Goal: Information Seeking & Learning: Understand process/instructions

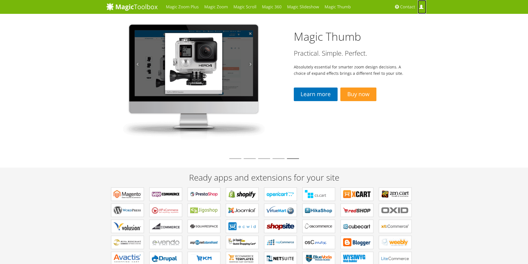
click at [422, 7] on span at bounding box center [421, 7] width 4 height 4
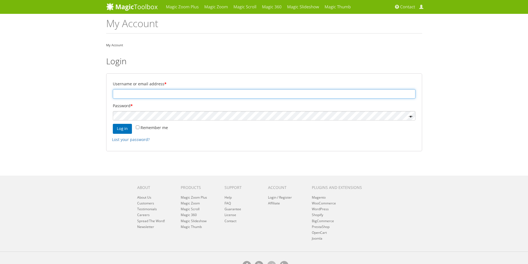
click at [179, 96] on input "Username or email address *" at bounding box center [264, 93] width 303 height 9
drag, startPoint x: 130, startPoint y: 95, endPoint x: 99, endPoint y: 96, distance: 30.8
click at [99, 96] on div "Magic Zoom Plus Magic Zoom Magic Scroll Magic 360 Magic Slideshow Magic Thumb" at bounding box center [264, 140] width 528 height 280
type input "kiosregistrar@gmail.com"
click at [124, 130] on button "Log in" at bounding box center [122, 129] width 19 height 10
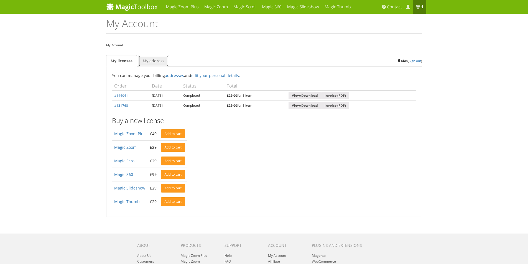
click at [152, 63] on link "My address" at bounding box center [153, 61] width 30 height 12
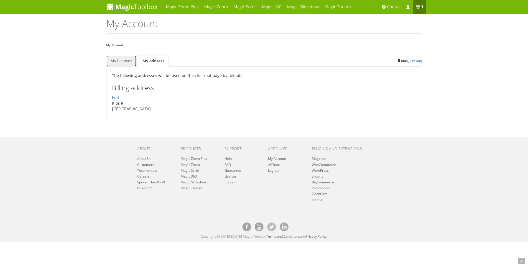
click at [122, 63] on link "My licenses" at bounding box center [121, 61] width 30 height 12
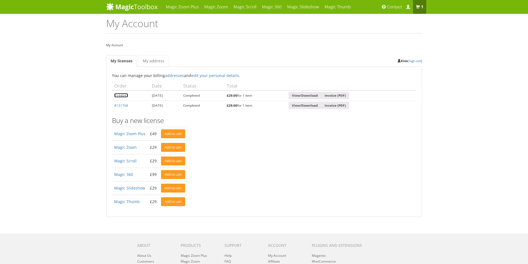
click at [122, 97] on link "#144041" at bounding box center [121, 95] width 14 height 4
click at [126, 161] on link "Magic Scroll" at bounding box center [125, 160] width 22 height 5
click at [122, 96] on link "#144041" at bounding box center [121, 95] width 14 height 4
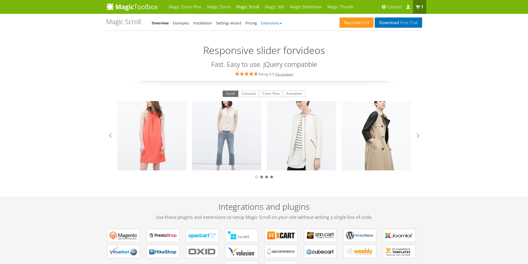
click at [268, 22] on link "Extensions" at bounding box center [271, 23] width 21 height 5
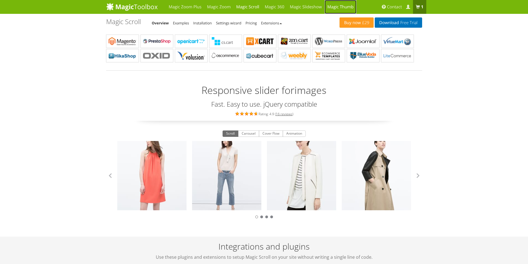
click at [331, 7] on link "Magic Thumb" at bounding box center [341, 7] width 32 height 14
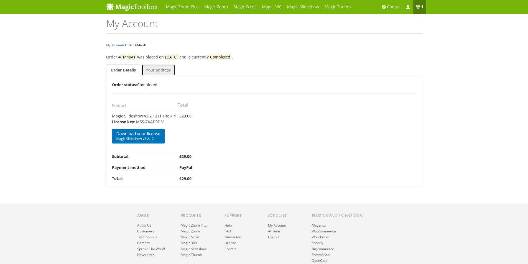
click at [151, 73] on link "Your address" at bounding box center [159, 70] width 34 height 12
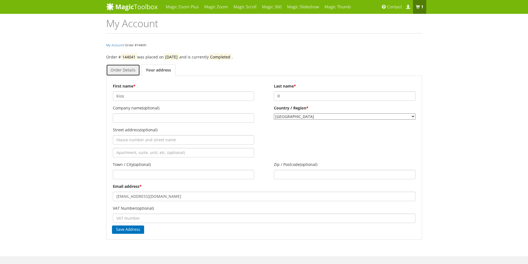
click at [126, 73] on link "Order Details" at bounding box center [123, 70] width 34 height 12
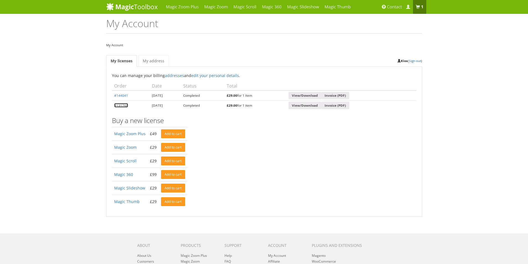
click at [125, 104] on link "#131768" at bounding box center [121, 105] width 14 height 4
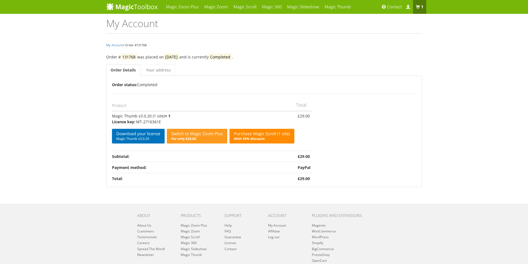
click at [249, 137] on b "With 35% discount" at bounding box center [249, 138] width 31 height 5
click at [208, 138] on span "For only £20.00" at bounding box center [197, 139] width 52 height 4
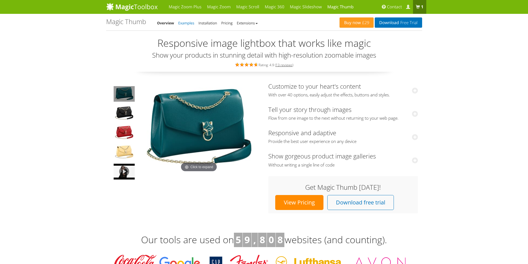
click at [190, 24] on link "Examples" at bounding box center [186, 23] width 16 height 5
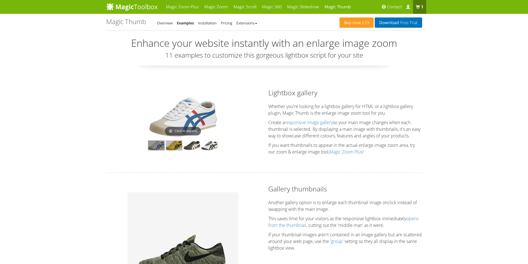
click at [173, 144] on img at bounding box center [174, 146] width 17 height 10
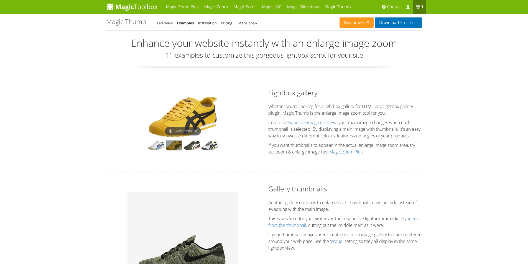
click at [194, 118] on img at bounding box center [182, 117] width 69 height 42
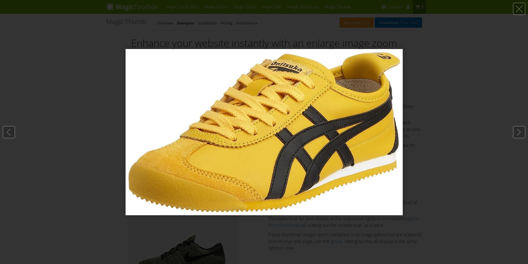
click at [74, 146] on div at bounding box center [264, 132] width 528 height 264
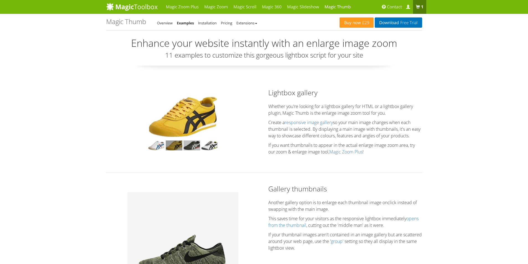
click at [192, 145] on img at bounding box center [191, 146] width 17 height 10
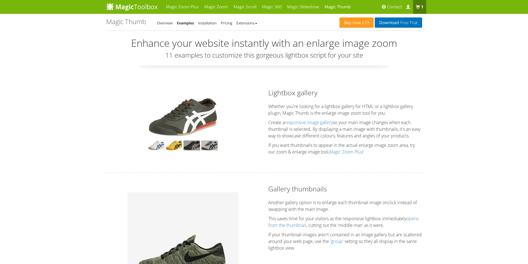
click at [208, 147] on img at bounding box center [209, 146] width 17 height 10
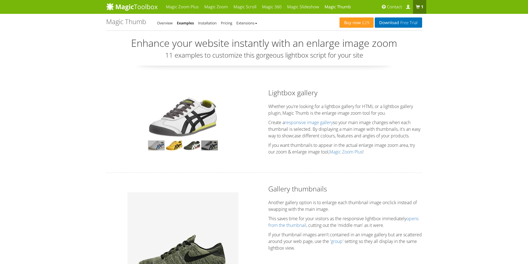
click at [159, 142] on img at bounding box center [156, 146] width 17 height 10
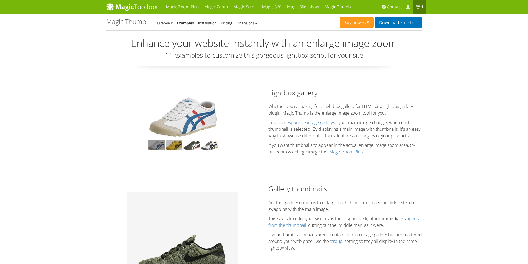
click at [172, 144] on img at bounding box center [174, 146] width 17 height 10
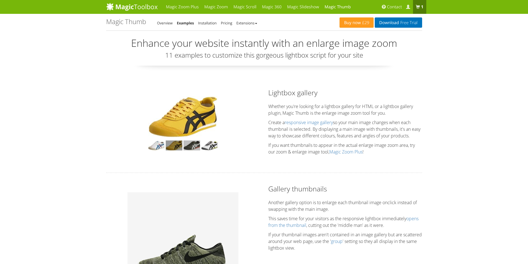
click at [186, 146] on img at bounding box center [191, 146] width 17 height 10
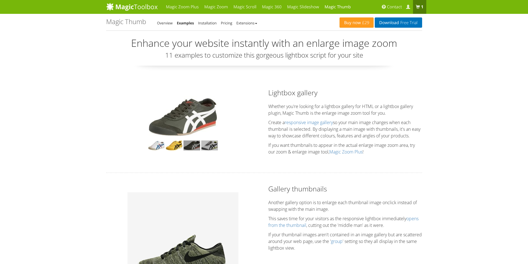
click at [206, 147] on img at bounding box center [209, 146] width 17 height 10
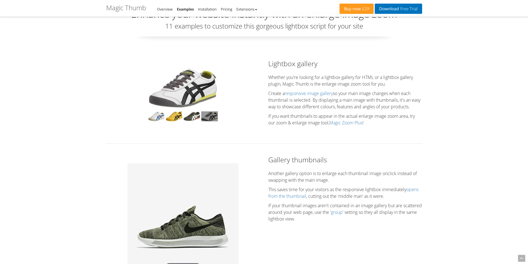
scroll to position [55, 0]
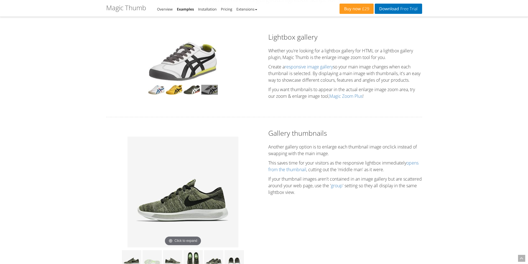
click at [131, 103] on div at bounding box center [183, 69] width 154 height 74
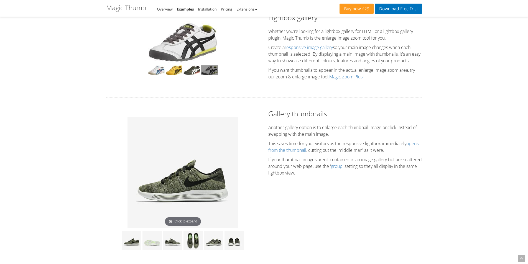
scroll to position [83, 0]
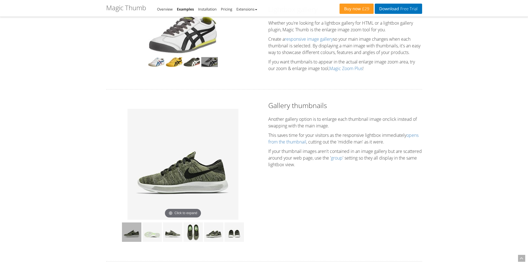
click at [139, 234] on img at bounding box center [131, 232] width 19 height 19
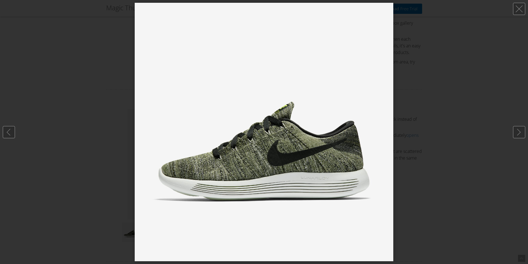
click at [415, 157] on div at bounding box center [264, 132] width 528 height 264
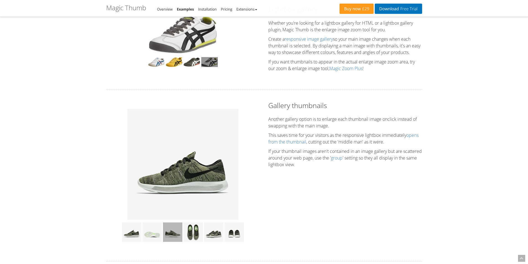
click at [170, 229] on img at bounding box center [172, 232] width 19 height 19
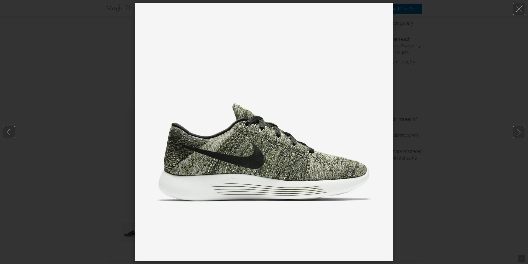
click at [409, 187] on div at bounding box center [264, 132] width 528 height 264
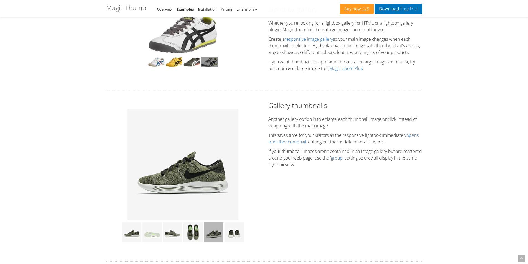
click at [214, 233] on img at bounding box center [213, 232] width 19 height 19
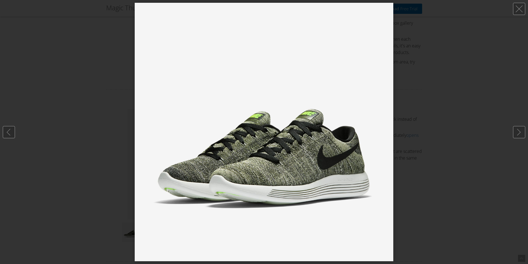
drag, startPoint x: 435, startPoint y: 175, endPoint x: 432, endPoint y: 177, distance: 3.5
click at [435, 176] on div at bounding box center [264, 132] width 528 height 264
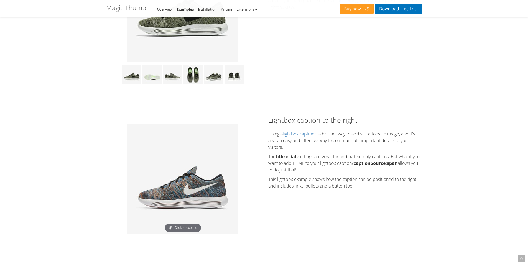
scroll to position [249, 0]
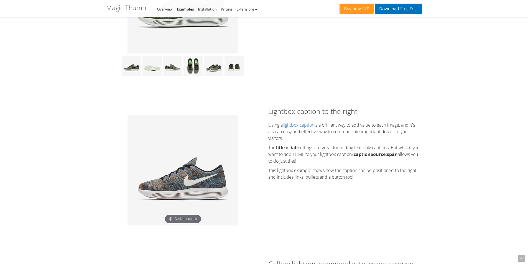
click at [188, 175] on img at bounding box center [182, 170] width 111 height 111
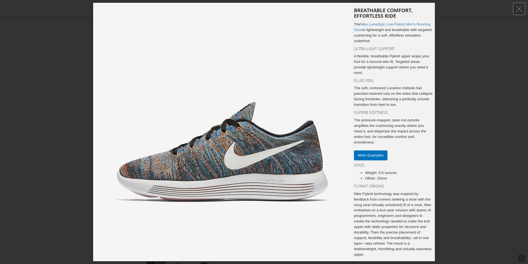
scroll to position [0, 0]
click at [155, 125] on img at bounding box center [222, 132] width 259 height 259
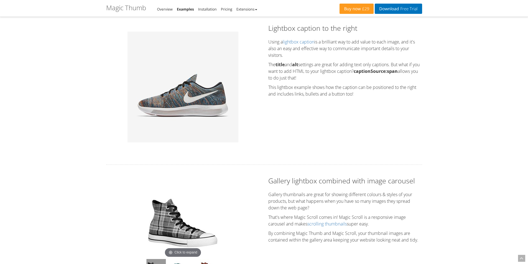
click at [157, 125] on img at bounding box center [182, 87] width 111 height 111
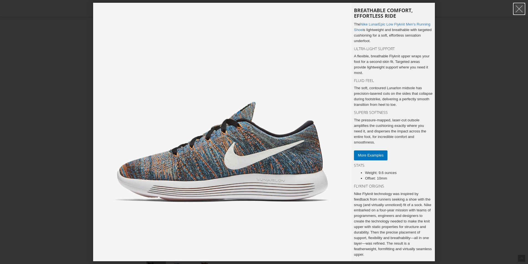
click at [517, 11] on link at bounding box center [519, 9] width 12 height 12
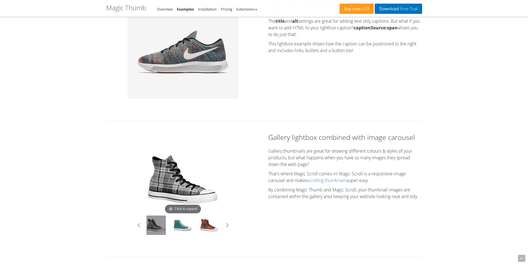
scroll to position [416, 0]
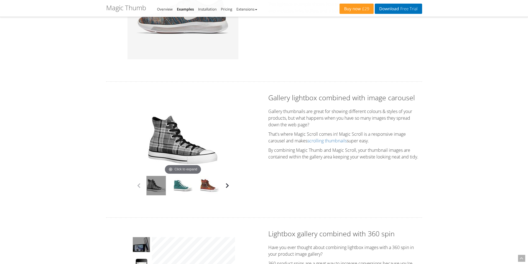
click at [225, 189] on button "button" at bounding box center [227, 186] width 8 height 8
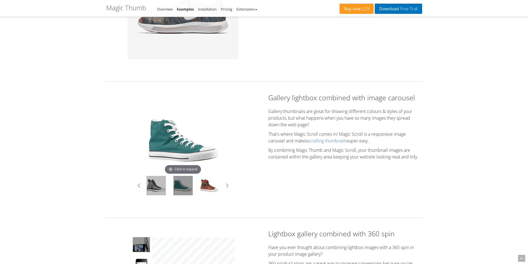
click at [160, 192] on link at bounding box center [155, 185] width 19 height 19
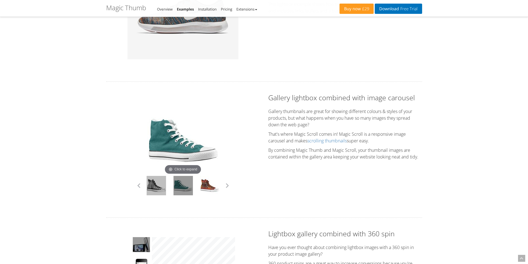
click at [156, 194] on link at bounding box center [156, 185] width 19 height 19
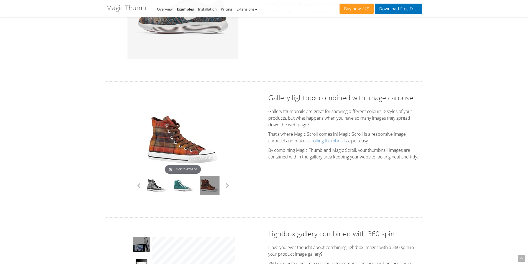
click at [189, 139] on img at bounding box center [183, 140] width 72 height 72
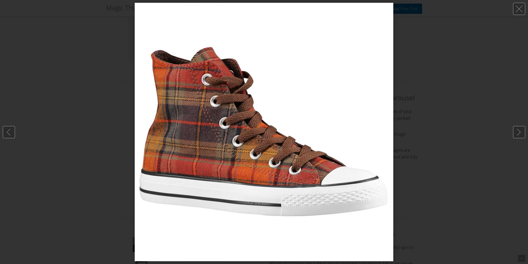
click at [188, 139] on img at bounding box center [264, 132] width 259 height 259
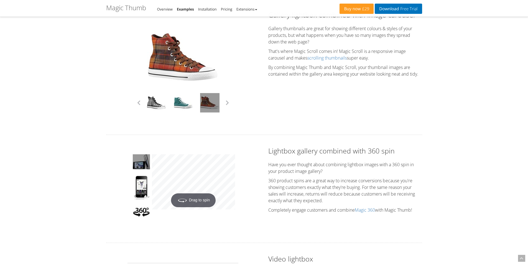
scroll to position [499, 0]
click at [145, 169] on img at bounding box center [141, 161] width 17 height 15
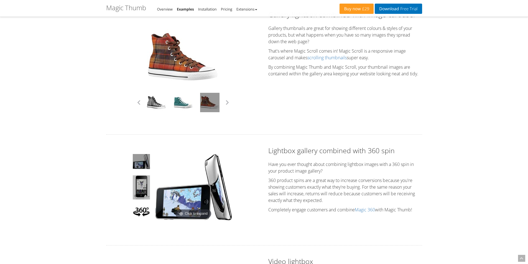
click at [142, 190] on img at bounding box center [141, 187] width 17 height 24
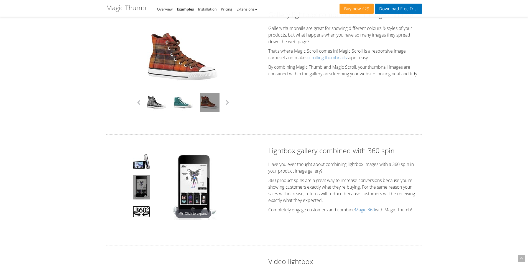
click at [139, 212] on img at bounding box center [141, 212] width 17 height 12
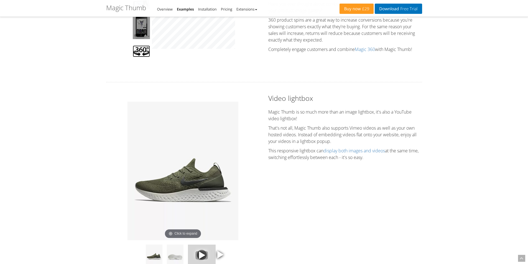
scroll to position [693, 0]
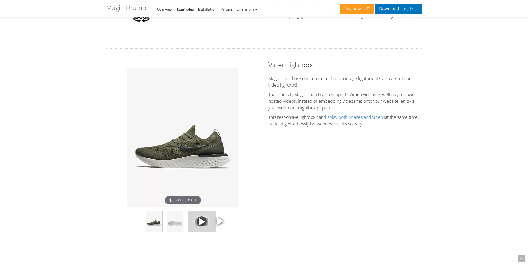
click at [158, 227] on img at bounding box center [154, 221] width 17 height 21
click at [180, 226] on img at bounding box center [175, 221] width 17 height 21
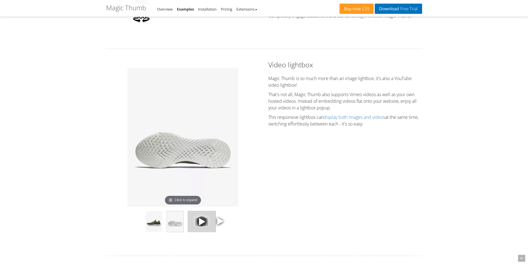
click at [205, 226] on span at bounding box center [202, 221] width 8 height 8
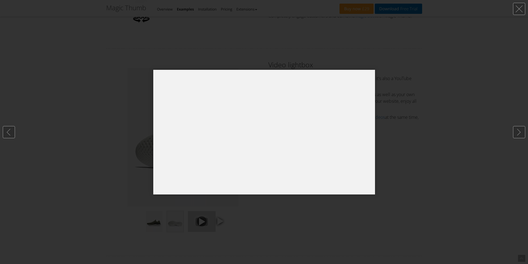
click at [285, 200] on div at bounding box center [264, 132] width 528 height 264
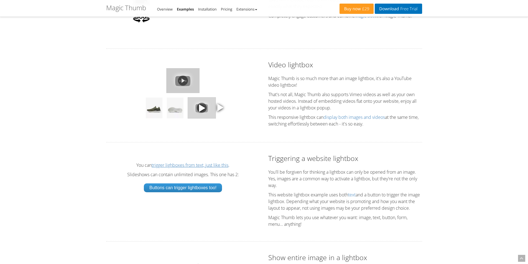
click at [223, 110] on span at bounding box center [220, 107] width 8 height 8
click at [202, 112] on span at bounding box center [202, 108] width 8 height 8
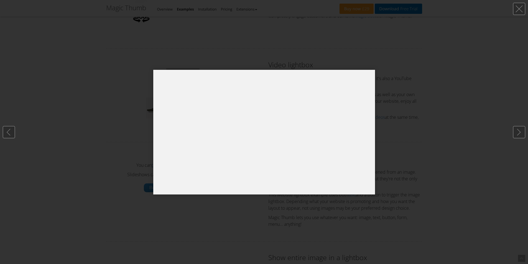
click at [130, 134] on div at bounding box center [264, 132] width 528 height 264
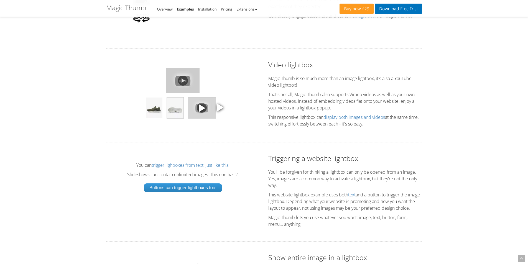
click at [170, 118] on img at bounding box center [175, 108] width 17 height 21
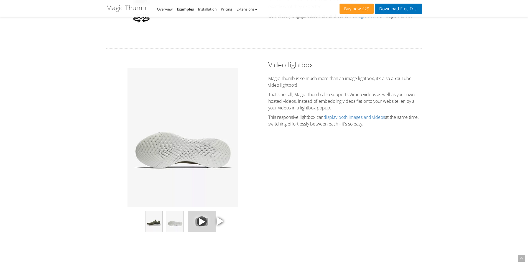
click at [159, 224] on img at bounding box center [154, 221] width 17 height 21
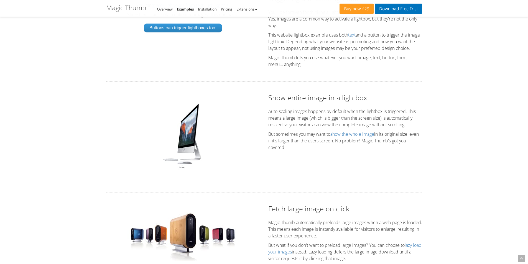
scroll to position [970, 0]
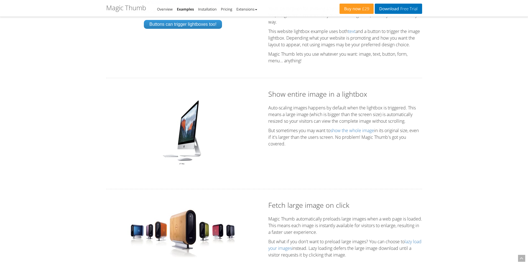
click at [182, 144] on img at bounding box center [183, 132] width 47 height 69
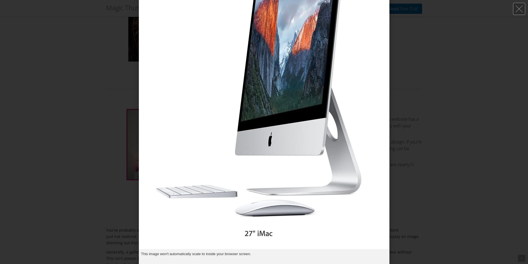
scroll to position [1358, 0]
click at [350, 139] on img at bounding box center [264, 63] width 251 height 372
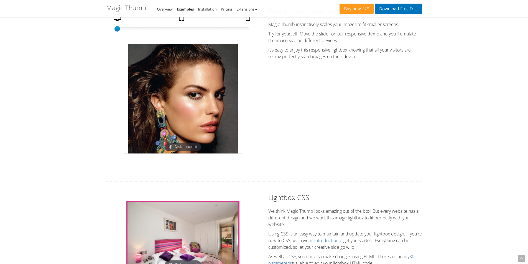
scroll to position [1247, 0]
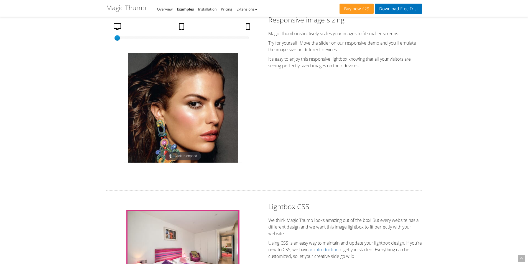
click at [209, 143] on img at bounding box center [182, 107] width 109 height 109
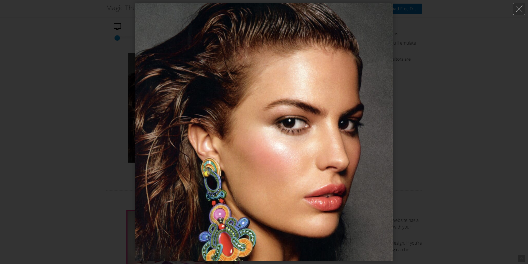
click at [210, 142] on img at bounding box center [264, 132] width 259 height 259
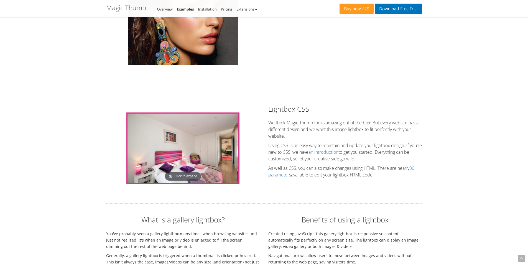
scroll to position [1358, 0]
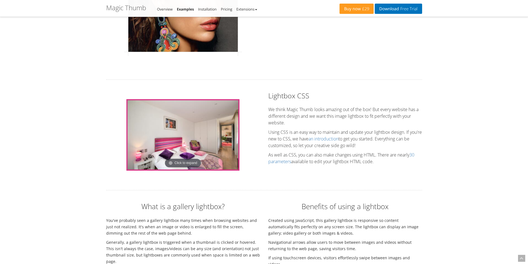
click at [210, 142] on img at bounding box center [182, 134] width 111 height 69
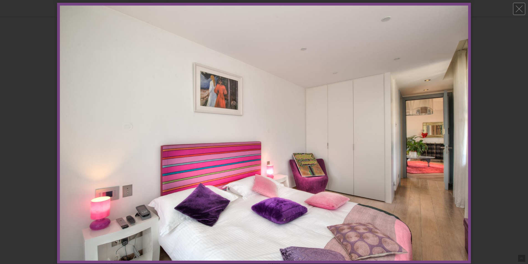
click at [210, 142] on img at bounding box center [264, 133] width 408 height 255
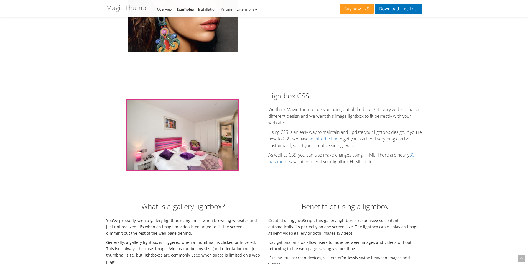
click at [210, 142] on img at bounding box center [182, 134] width 111 height 69
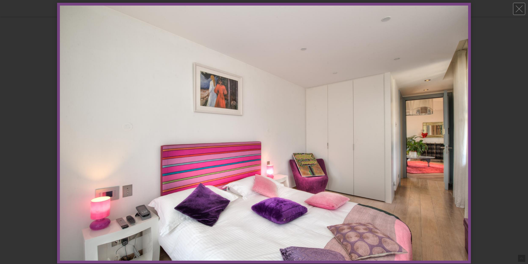
scroll to position [1441, 0]
click at [487, 90] on div at bounding box center [264, 132] width 528 height 264
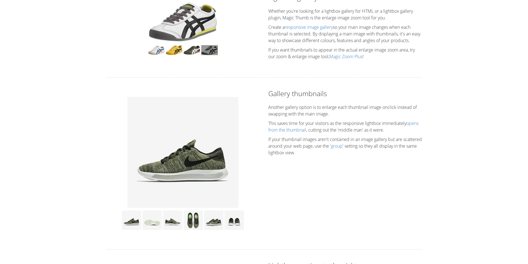
scroll to position [0, 0]
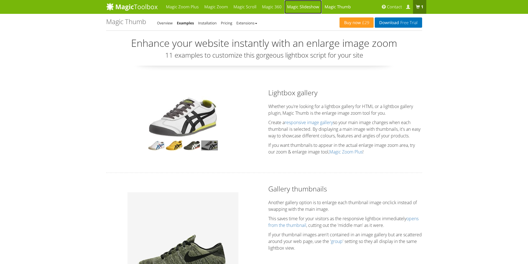
click at [297, 5] on link "Magic Slideshow" at bounding box center [302, 7] width 37 height 14
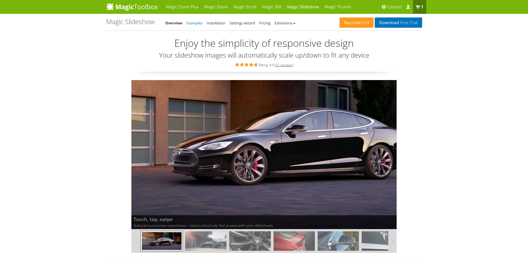
click at [193, 23] on link "Examples" at bounding box center [195, 23] width 16 height 5
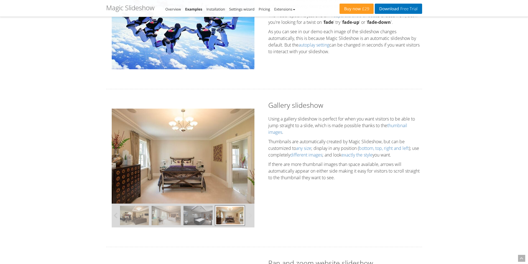
scroll to position [139, 0]
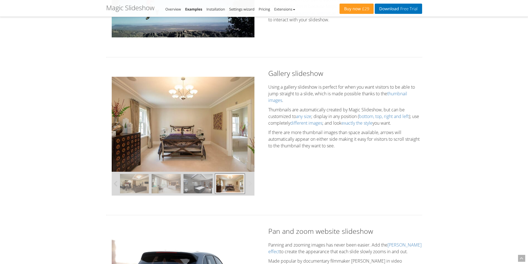
drag, startPoint x: 209, startPoint y: 149, endPoint x: 190, endPoint y: 150, distance: 18.3
click at [197, 149] on img at bounding box center [183, 124] width 143 height 95
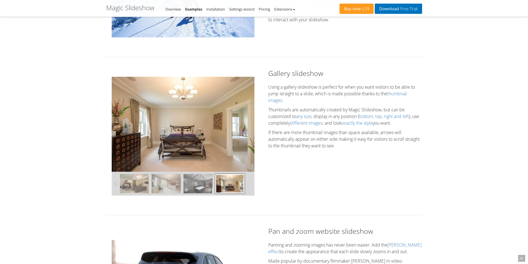
click at [332, 200] on div "Gallery slideshow Using a gallery slideshow is perfect for when you want visito…" at bounding box center [264, 136] width 324 height 136
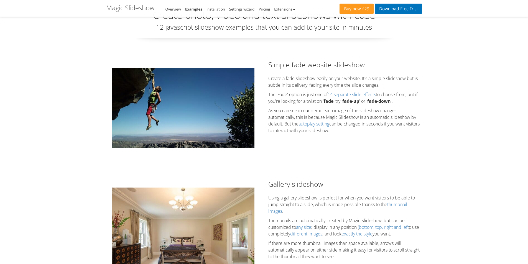
scroll to position [0, 0]
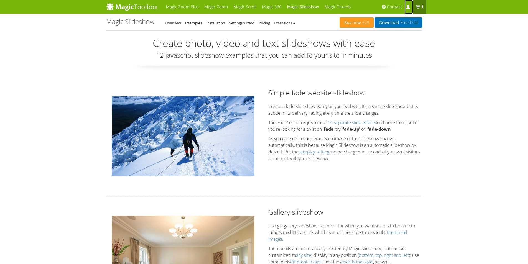
click at [409, 7] on span at bounding box center [408, 7] width 4 height 4
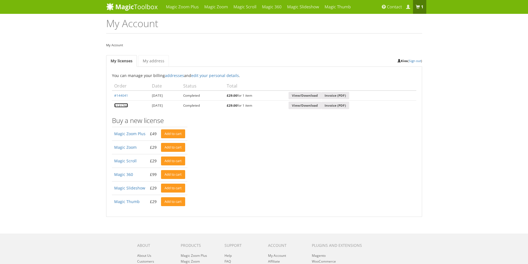
click at [123, 104] on link "#131768" at bounding box center [121, 105] width 14 height 4
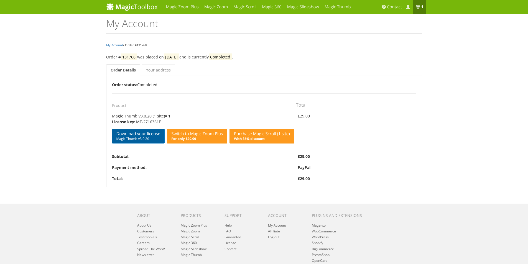
click at [138, 137] on span "Magic Thumb v3.0.20" at bounding box center [138, 139] width 44 height 4
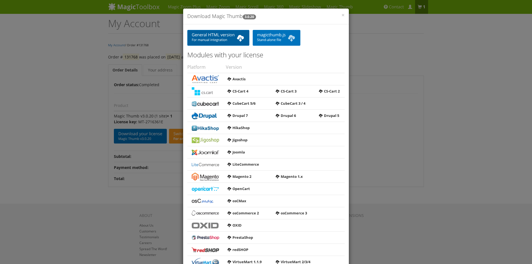
click at [222, 40] on span "For manual integration" at bounding box center [218, 40] width 53 height 4
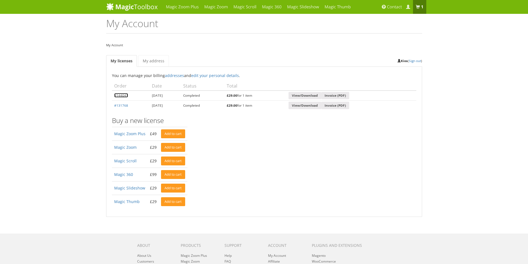
click at [119, 97] on link "#144041" at bounding box center [121, 95] width 14 height 4
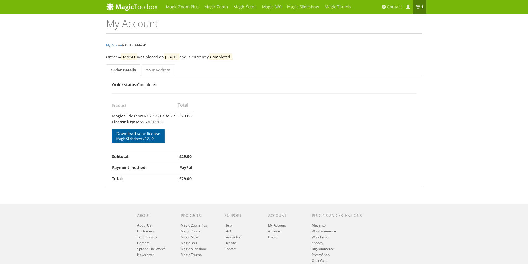
click at [138, 137] on span "Magic Slideshow v3.2.12" at bounding box center [138, 139] width 44 height 4
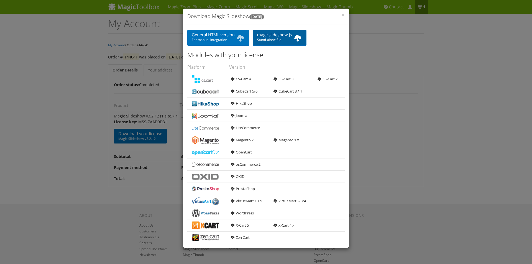
click at [271, 39] on span "Stand-alone file" at bounding box center [279, 40] width 45 height 4
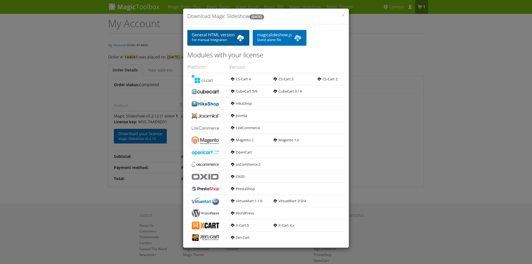
click at [223, 38] on span "For manual integration" at bounding box center [218, 40] width 53 height 4
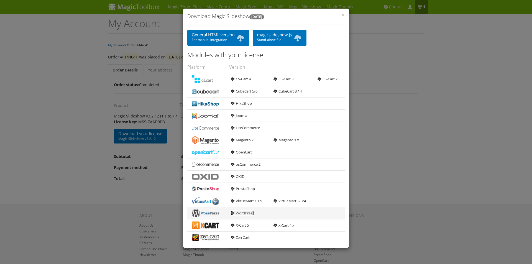
click at [236, 214] on link "WordPress" at bounding box center [242, 213] width 23 height 5
click at [388, 115] on div "× Download Magic Slideshow 3.2.12 General HTML version For manual integration m…" at bounding box center [266, 132] width 532 height 264
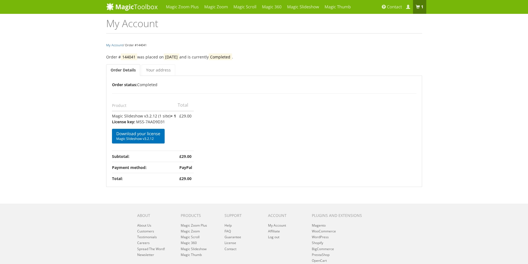
click at [91, 194] on div "Magic Zoom Plus Magic Zoom Magic Scroll Magic 360 Magic Slideshow Magic Thumb" at bounding box center [264, 154] width 528 height 308
click at [156, 68] on link "Your address" at bounding box center [159, 70] width 34 height 12
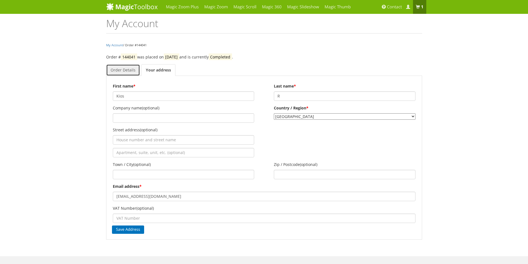
click at [127, 71] on link "Order Details" at bounding box center [123, 70] width 34 height 12
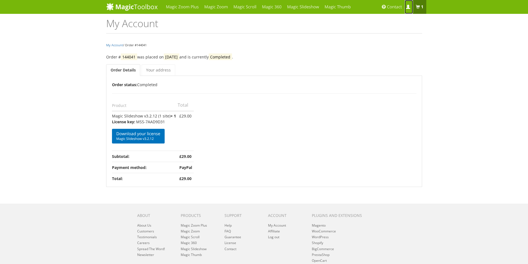
click at [406, 8] on span at bounding box center [408, 7] width 4 height 4
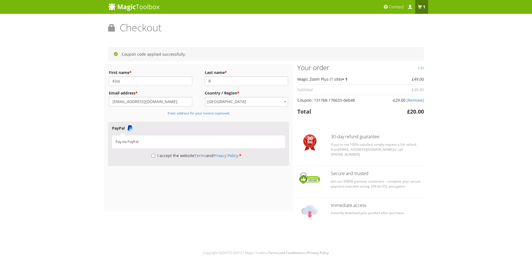
click at [22, 107] on div "Magic Zoom Plus Magic Zoom Magic Scroll Magic 360 Magic Slideshow Magic Thumb" at bounding box center [266, 129] width 532 height 258
click at [409, 8] on span at bounding box center [410, 7] width 4 height 4
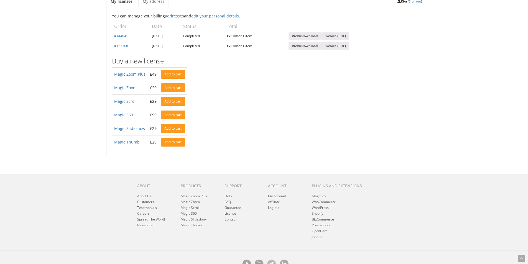
scroll to position [47, 0]
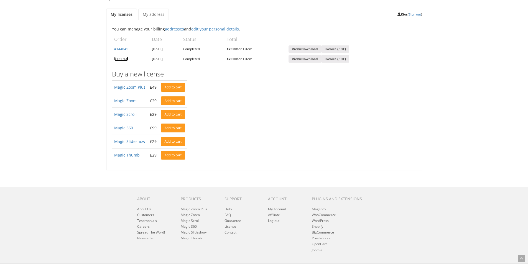
click at [124, 59] on link "#131768" at bounding box center [121, 59] width 14 height 4
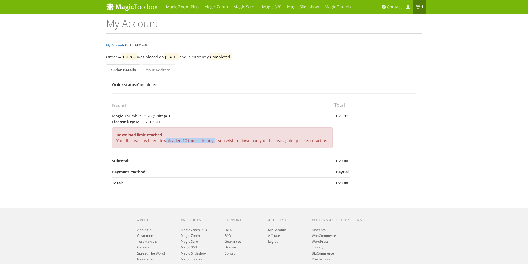
drag, startPoint x: 164, startPoint y: 144, endPoint x: 211, endPoint y: 141, distance: 46.4
click at [211, 141] on div "Download limit reached Your license has been downloaded 10 times already. If yo…" at bounding box center [222, 137] width 221 height 21
click at [224, 143] on div "Download limit reached Your license has been downloaded 10 times already. If yo…" at bounding box center [222, 137] width 221 height 21
click at [155, 72] on link "Your address" at bounding box center [159, 70] width 34 height 12
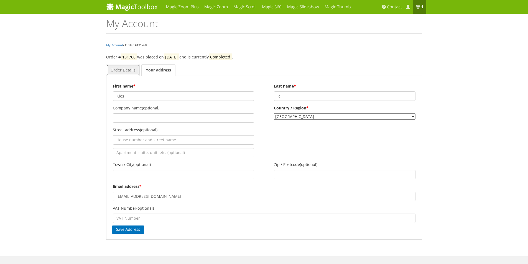
click at [124, 71] on link "Order Details" at bounding box center [123, 70] width 34 height 12
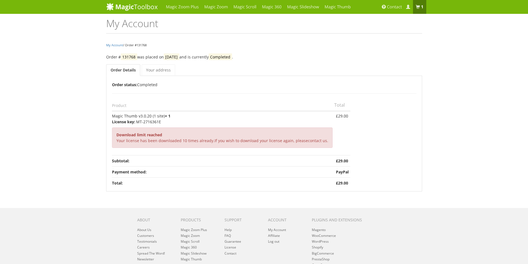
click at [152, 135] on b "Download limit reached" at bounding box center [139, 134] width 46 height 5
click at [391, 8] on span "Contact" at bounding box center [394, 7] width 15 height 6
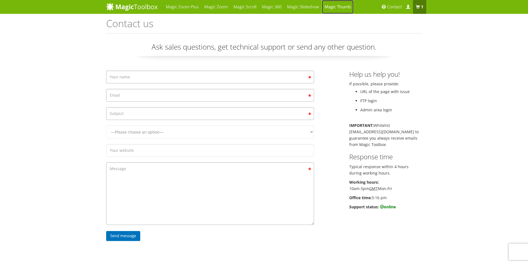
click at [339, 7] on link "Magic Thumb" at bounding box center [338, 7] width 32 height 14
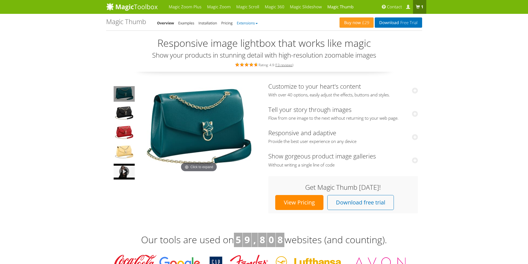
click at [256, 23] on link "Extensions" at bounding box center [247, 23] width 21 height 5
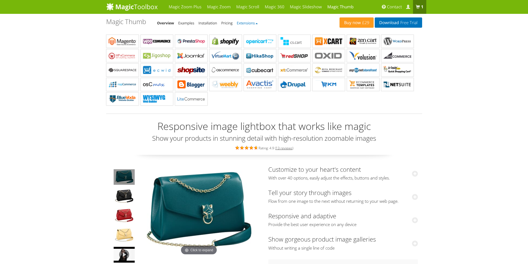
click at [256, 23] on link "Extensions" at bounding box center [247, 23] width 21 height 5
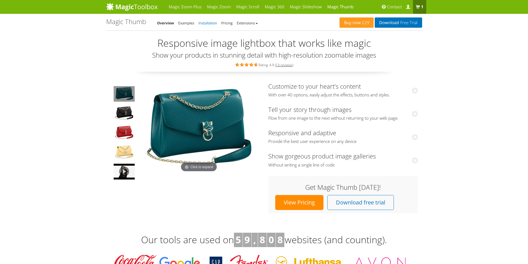
click at [204, 23] on link "Installation" at bounding box center [207, 23] width 19 height 5
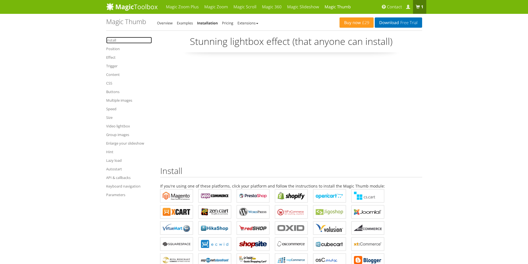
click at [116, 41] on link "Install" at bounding box center [129, 40] width 46 height 7
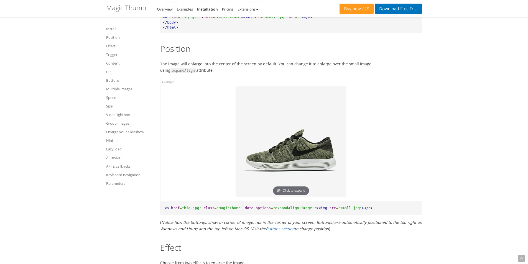
scroll to position [475, 0]
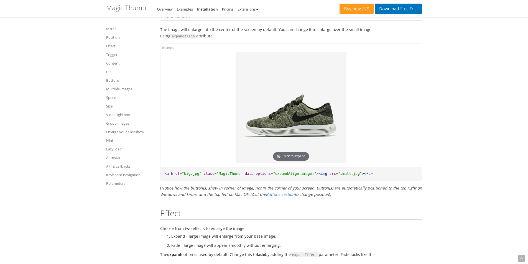
click at [455, 6] on div "Buy now £29 Download Free Trial Magic Thumb - Integration Guide Overview Exampl…" at bounding box center [264, 8] width 528 height 17
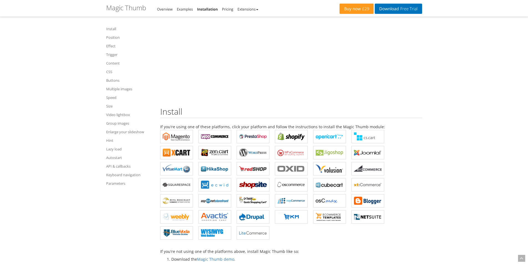
scroll to position [0, 0]
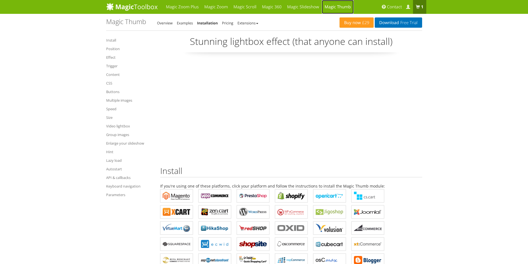
click at [336, 7] on link "Magic Thumb" at bounding box center [338, 7] width 32 height 14
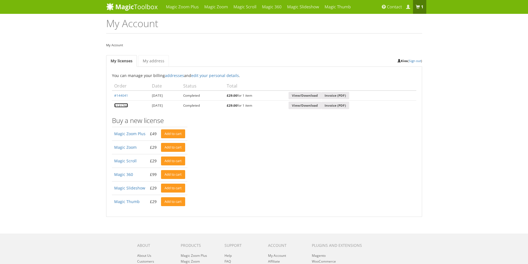
click at [124, 106] on link "#131768" at bounding box center [121, 105] width 14 height 4
click at [123, 94] on link "#144041" at bounding box center [121, 95] width 14 height 4
click at [120, 106] on link "#131768" at bounding box center [121, 105] width 14 height 4
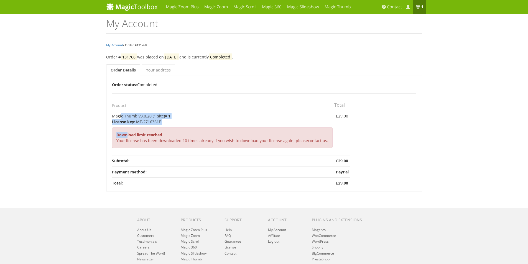
drag, startPoint x: 114, startPoint y: 115, endPoint x: 127, endPoint y: 131, distance: 20.3
click at [127, 131] on td "Magic Thumb v3.0.20 (1 site) × 1 License key: MT-2716361E Download limit reache…" at bounding box center [223, 133] width 222 height 44
click at [113, 117] on td "Magic Thumb v3.0.20 (1 site) × 1 License key: MT-2716361E Download limit reache…" at bounding box center [223, 133] width 222 height 44
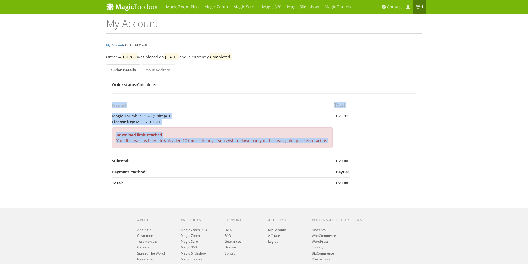
drag, startPoint x: 111, startPoint y: 115, endPoint x: 329, endPoint y: 142, distance: 219.6
click at [329, 142] on div "Order Details Order status: Completed Product Total Magic Thumb v3.0.20 (1 site…" at bounding box center [264, 134] width 316 height 116
copy div "Product Total Magic Thumb v3.0.20 (1 site) × 1 License key: MT-2716361E Downloa…"
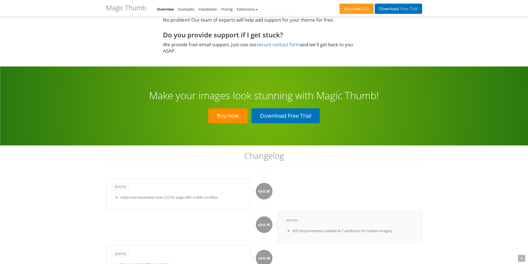
scroll to position [1567, 0]
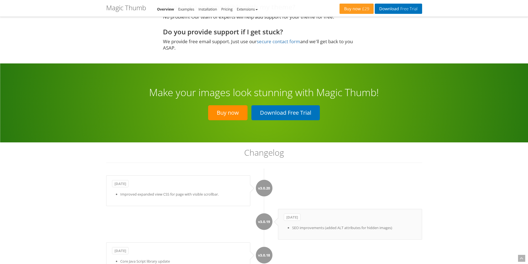
scroll to position [1597, 0]
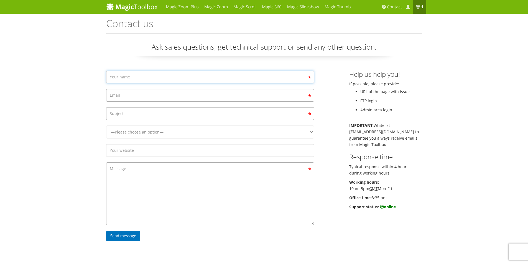
click at [161, 78] on input "Contact form" at bounding box center [210, 77] width 208 height 13
click at [161, 77] on input "Contact form" at bounding box center [210, 77] width 208 height 13
click at [120, 97] on input "Contact form" at bounding box center [210, 95] width 208 height 13
click at [120, 114] on input "Contact form" at bounding box center [210, 113] width 208 height 13
click at [131, 131] on select "—Please choose an option— Magic Zoom Magic Zoom Plus Magic Thumb Magic Slidesho…" at bounding box center [210, 132] width 208 height 13
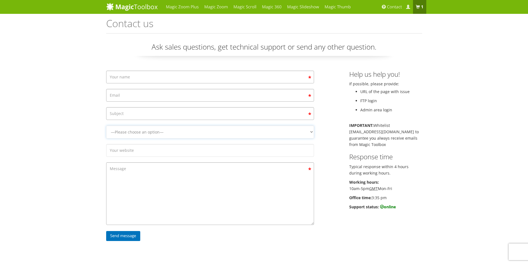
select select "Magic Thumb"
click at [106, 139] on select "—Please choose an option— Magic Zoom Magic Zoom Plus Magic Thumb Magic Slidesho…" at bounding box center [210, 132] width 208 height 13
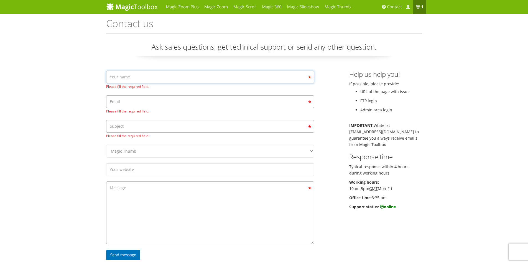
click at [150, 79] on input "Contact form" at bounding box center [210, 77] width 208 height 13
type input "KIos"
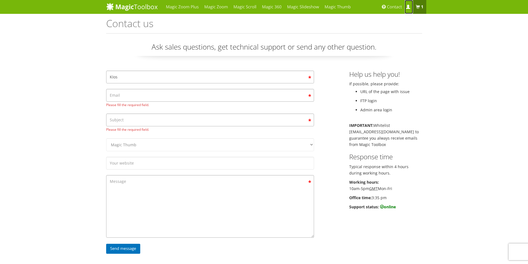
click at [409, 7] on span at bounding box center [408, 7] width 4 height 4
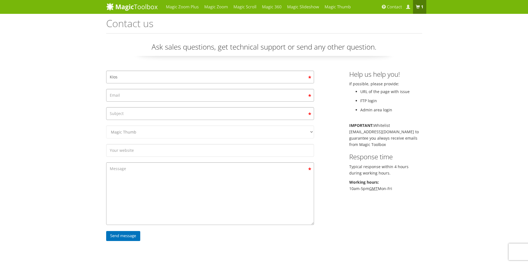
select select "Magic Thumb"
click at [142, 81] on input "KIos" at bounding box center [210, 77] width 208 height 13
click at [146, 78] on input "KIos" at bounding box center [210, 77] width 208 height 13
type input "Kios"
click at [119, 94] on input "Contact form" at bounding box center [210, 95] width 208 height 13
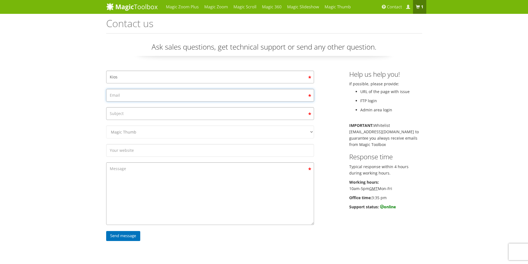
click at [153, 95] on input "Contact form" at bounding box center [210, 95] width 208 height 13
type input "kiosregistrar@gmail.com"
click at [138, 113] on input "Contact form" at bounding box center [210, 113] width 208 height 13
click at [164, 115] on input "Contact form" at bounding box center [210, 113] width 208 height 13
click at [224, 117] on input "Contact form" at bounding box center [210, 113] width 208 height 13
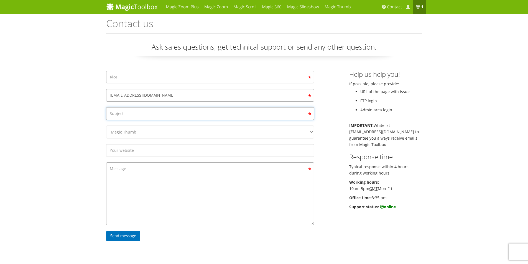
drag, startPoint x: 224, startPoint y: 117, endPoint x: 212, endPoint y: 116, distance: 11.8
click at [212, 116] on input "Contact form" at bounding box center [210, 113] width 208 height 13
paste input "https://www.magictoolbox.com/my-account/view-order/131768/"
drag, startPoint x: 204, startPoint y: 113, endPoint x: 98, endPoint y: 122, distance: 106.9
click at [98, 122] on div "Magic Zoom Plus Magic Zoom Magic Scroll Magic 360 Magic Slideshow Magic Thumb" at bounding box center [264, 184] width 528 height 369
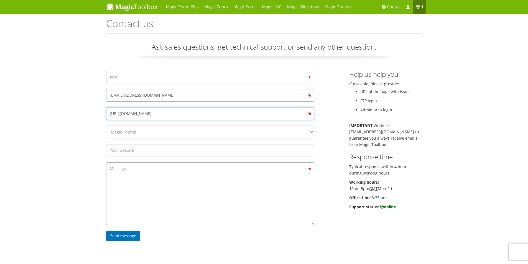
type input "https://www.magictoolbox.com/my-account/view-order/131768/"
click at [122, 170] on textarea "Contact form" at bounding box center [210, 193] width 208 height 63
paste textarea "https://www.magictoolbox.com/my-account/view-order/131768/"
type textarea "Please enable download item https://www.magictoolbox.com/my-account/view-order/…"
click at [162, 131] on select "—Please choose an option— Magic Zoom Magic Zoom Plus Magic Thumb Magic Slidesho…" at bounding box center [210, 132] width 208 height 13
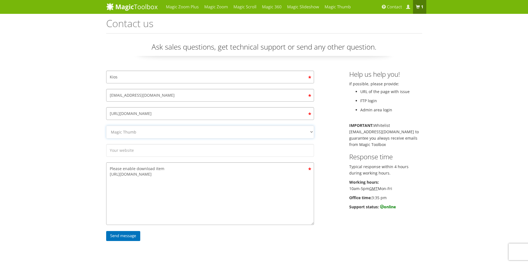
select select "Magic Thumb"
click at [106, 126] on select "—Please choose an option— Magic Zoom Magic Zoom Plus Magic Thumb Magic Slidesho…" at bounding box center [210, 132] width 208 height 13
click at [166, 152] on input "Contact form" at bounding box center [210, 150] width 208 height 13
type input "-"
click at [79, 150] on div "Magic Zoom Plus Magic Zoom Magic Scroll Magic 360 Magic Slideshow Magic Thumb" at bounding box center [264, 184] width 528 height 369
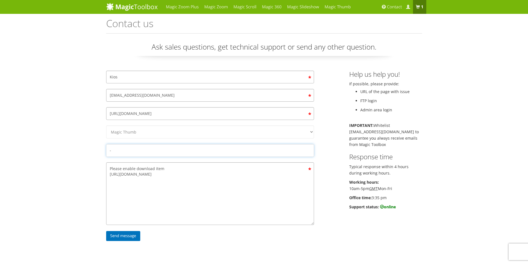
click at [148, 153] on input "-" at bounding box center [210, 150] width 208 height 13
type input "-"
click at [71, 171] on div "Magic Zoom Plus Magic Zoom Magic Scroll Magic 360 Magic Slideshow Magic Thumb" at bounding box center [264, 184] width 528 height 369
click at [238, 175] on textarea "Please enable download item https://www.magictoolbox.com/my-account/view-order/…" at bounding box center [210, 193] width 208 height 63
paste textarea "Product Total Magic Thumb v3.0.20 (1 site) × 1 License key: MT-2716361E Downloa…"
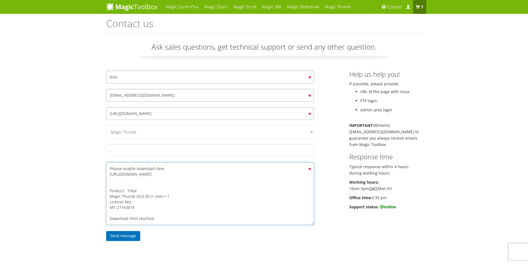
drag, startPoint x: 127, startPoint y: 192, endPoint x: 165, endPoint y: 189, distance: 38.3
click at [165, 189] on textarea "Please enable download item https://www.magictoolbox.com/my-account/view-order/…" at bounding box center [210, 193] width 208 height 63
click at [110, 167] on textarea "Please enable download item https://www.magictoolbox.com/my-account/view-order/…" at bounding box center [210, 193] width 208 height 63
click at [173, 174] on textarea "Hello Team Please enable download item https://www.magictoolbox.com/my-account/…" at bounding box center [210, 193] width 208 height 63
click at [134, 169] on textarea "Hello Team Please enable download item my account page https://www.magictoolbox…" at bounding box center [210, 193] width 208 height 63
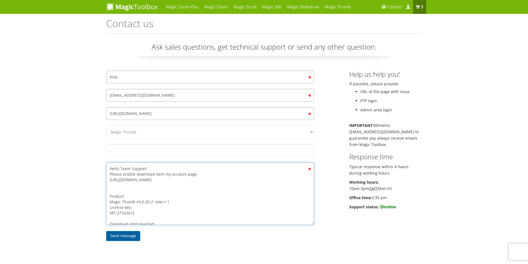
type textarea "Hello Team Support Please enable download item my account page https://www.magi…"
click at [124, 238] on input "Send message" at bounding box center [123, 236] width 34 height 10
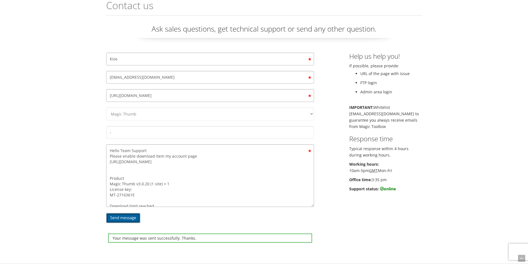
scroll to position [55, 0]
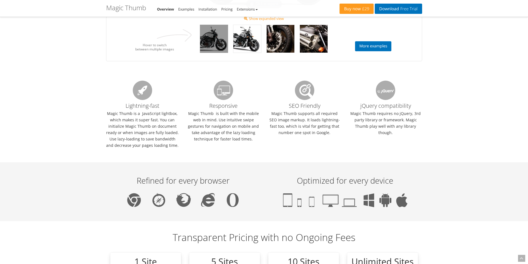
select select "Photo 1"
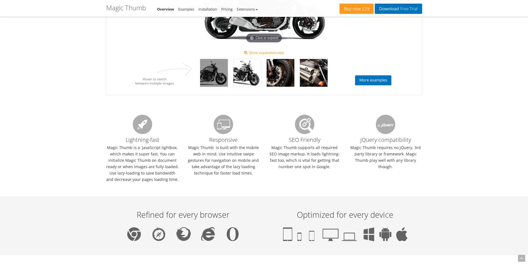
scroll to position [443, 0]
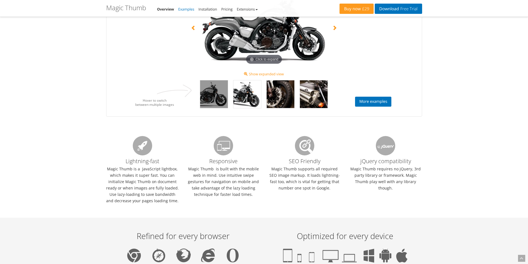
click at [189, 9] on link "Examples" at bounding box center [186, 9] width 16 height 5
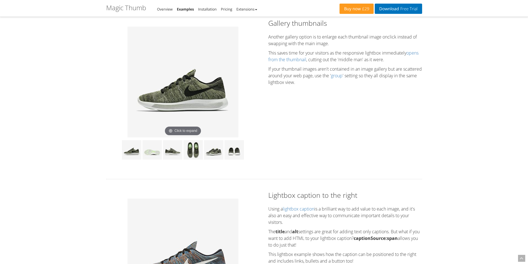
scroll to position [166, 0]
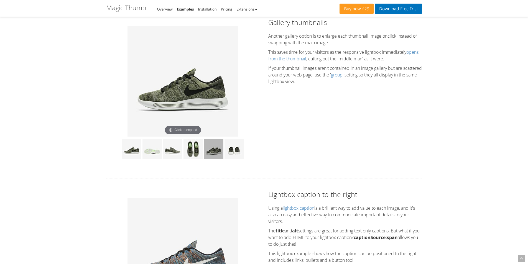
click at [216, 152] on img at bounding box center [213, 148] width 19 height 19
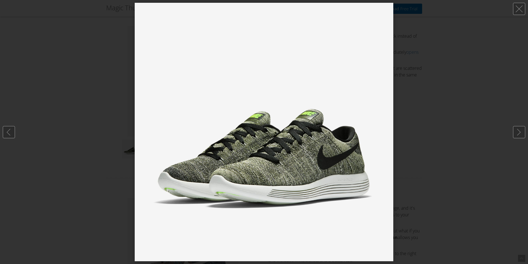
drag, startPoint x: 429, startPoint y: 146, endPoint x: 432, endPoint y: 145, distance: 2.9
click at [431, 146] on div at bounding box center [264, 132] width 528 height 264
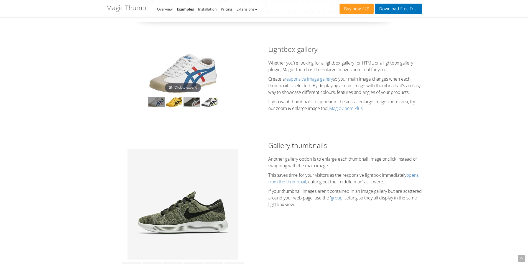
scroll to position [55, 0]
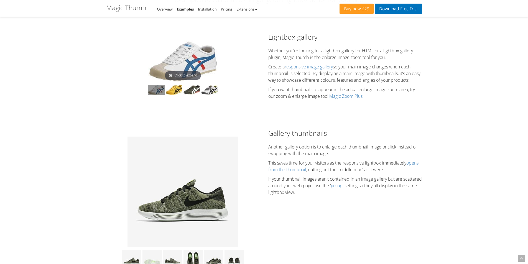
click at [184, 71] on img at bounding box center [182, 61] width 69 height 42
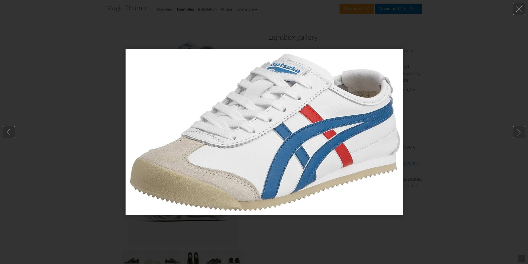
click at [132, 97] on img at bounding box center [264, 132] width 277 height 166
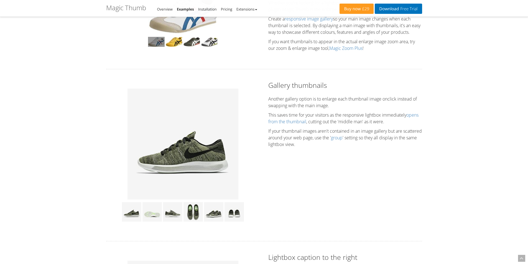
scroll to position [111, 0]
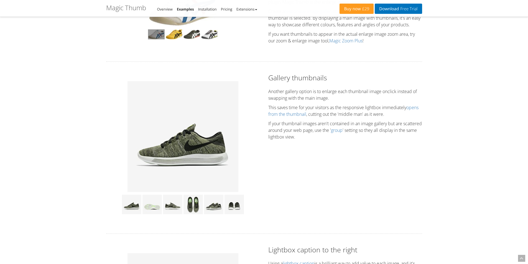
click at [188, 138] on img at bounding box center [182, 136] width 111 height 111
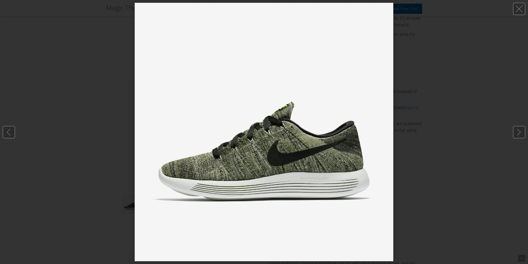
click at [118, 121] on div at bounding box center [264, 132] width 528 height 264
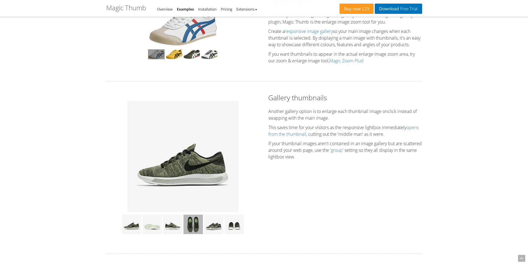
scroll to position [139, 0]
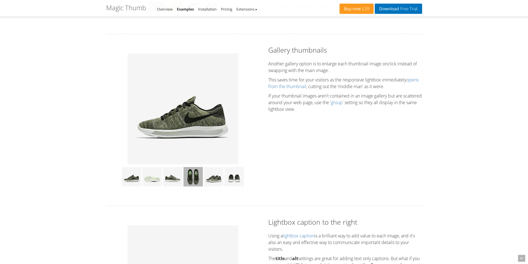
click at [196, 184] on img at bounding box center [192, 176] width 19 height 19
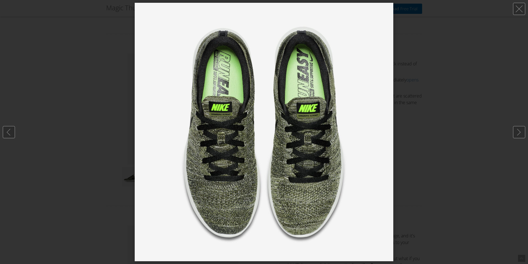
click at [124, 171] on div at bounding box center [264, 132] width 528 height 264
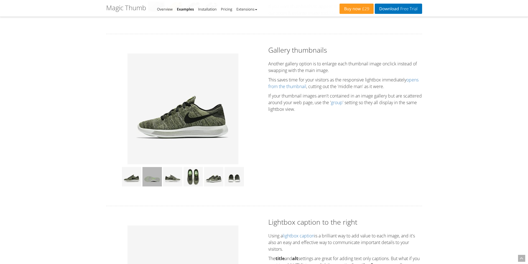
click at [150, 182] on img at bounding box center [151, 176] width 19 height 19
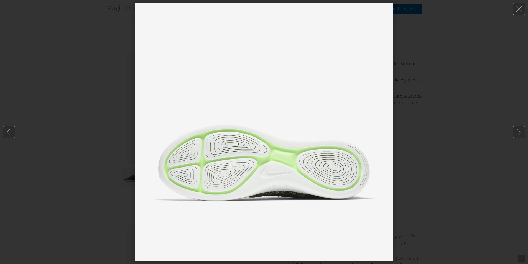
click at [73, 178] on div at bounding box center [264, 132] width 528 height 264
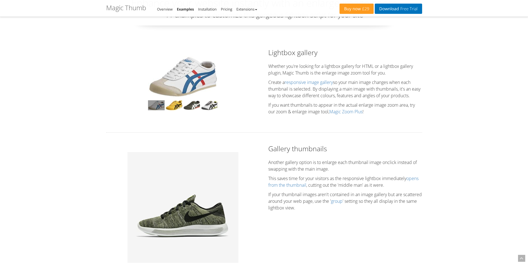
scroll to position [28, 0]
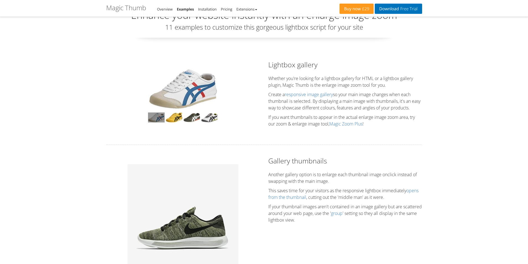
click at [182, 86] on img at bounding box center [182, 89] width 69 height 42
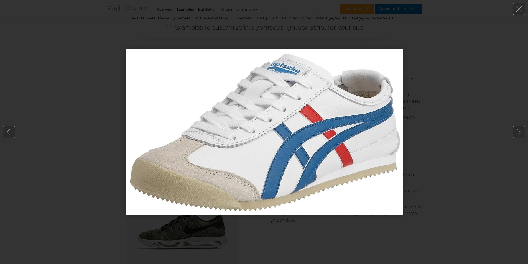
drag, startPoint x: 80, startPoint y: 139, endPoint x: 93, endPoint y: 136, distance: 13.7
click at [81, 141] on div at bounding box center [264, 132] width 528 height 264
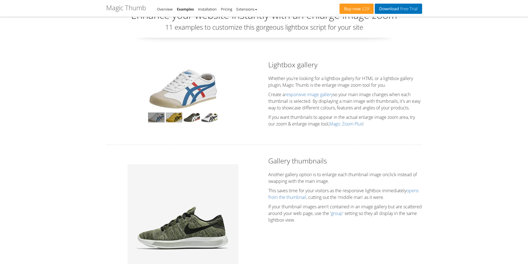
click at [177, 120] on img at bounding box center [174, 118] width 17 height 10
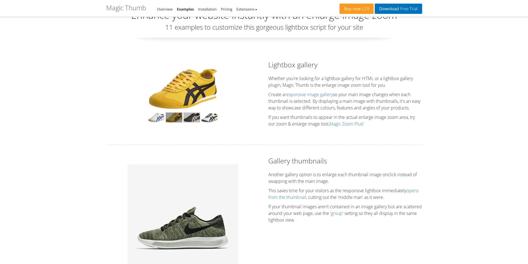
click at [195, 116] on img at bounding box center [191, 118] width 17 height 10
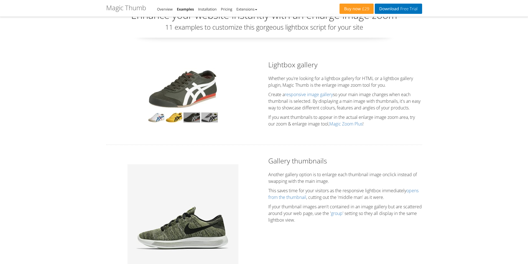
click at [210, 120] on img at bounding box center [209, 118] width 17 height 10
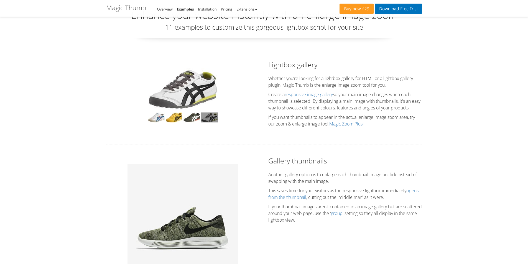
click at [203, 95] on img at bounding box center [182, 89] width 69 height 42
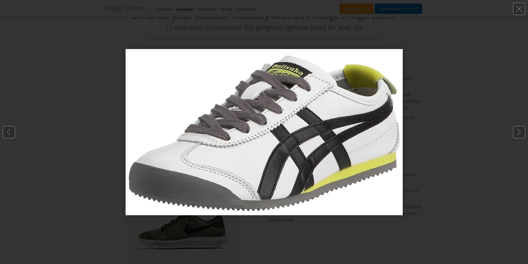
click at [203, 94] on img at bounding box center [264, 132] width 277 height 166
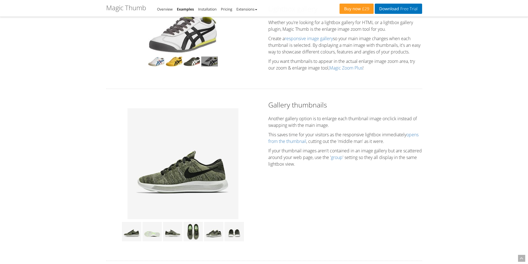
scroll to position [83, 0]
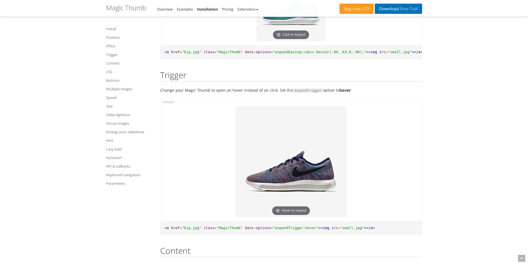
scroll to position [998, 0]
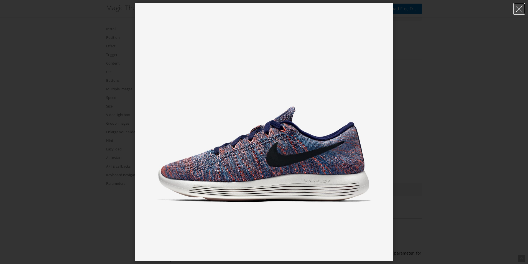
click at [517, 10] on link at bounding box center [519, 9] width 12 height 12
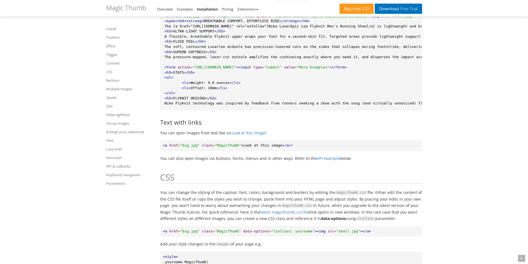
scroll to position [2134, 0]
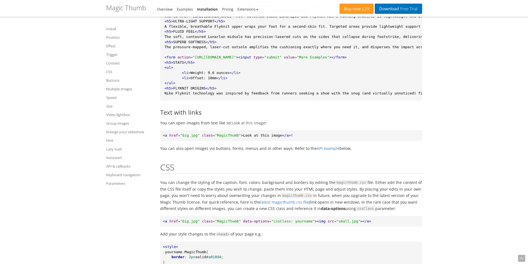
click at [251, 125] on link "Look at this image" at bounding box center [249, 123] width 34 height 4
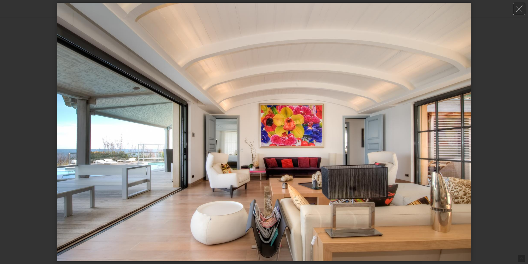
click at [505, 85] on div at bounding box center [264, 132] width 528 height 264
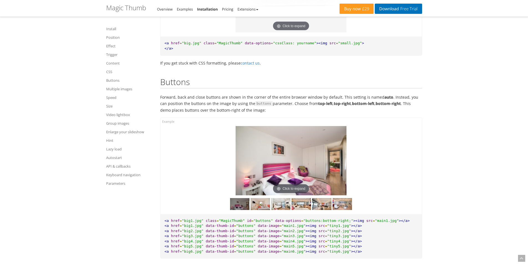
scroll to position [2577, 0]
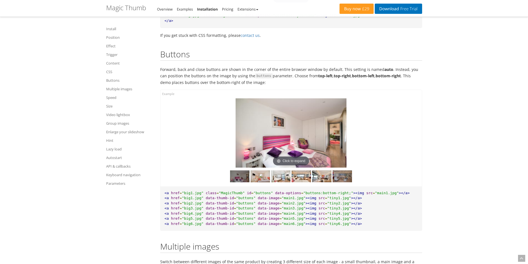
click at [342, 182] on img at bounding box center [342, 176] width 19 height 12
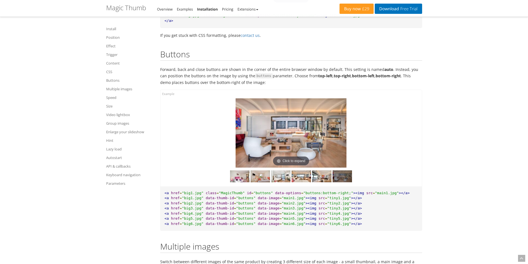
click at [345, 179] on img at bounding box center [342, 176] width 19 height 12
click at [323, 182] on img at bounding box center [321, 176] width 19 height 12
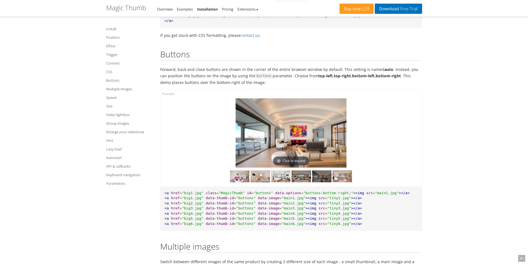
click at [304, 182] on img at bounding box center [301, 176] width 19 height 12
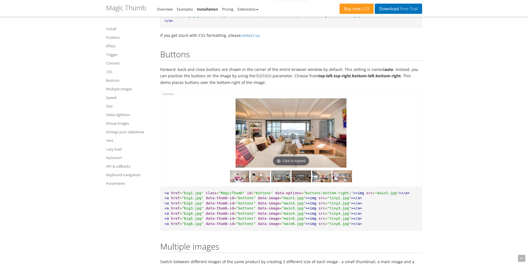
click at [286, 182] on img at bounding box center [280, 176] width 19 height 12
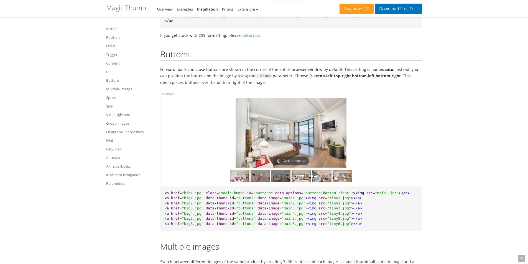
click at [257, 182] on img at bounding box center [260, 176] width 19 height 12
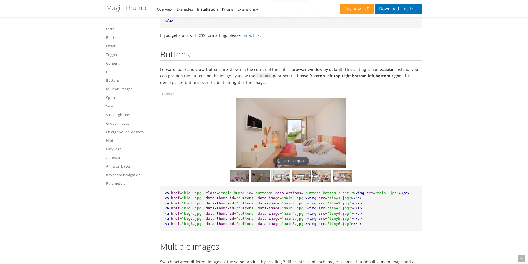
click at [241, 182] on img at bounding box center [239, 176] width 19 height 12
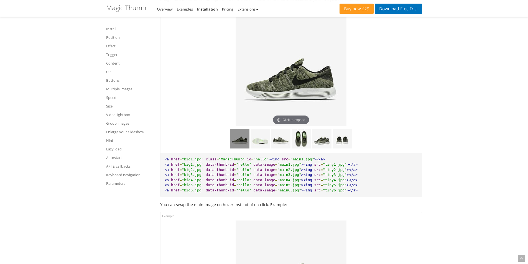
scroll to position [2855, 0]
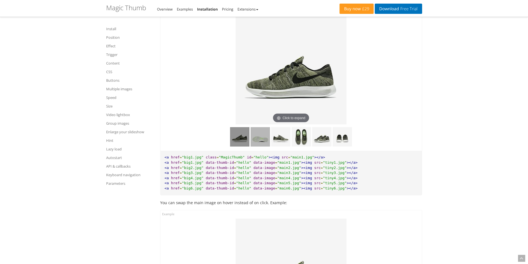
click at [261, 147] on img at bounding box center [260, 136] width 19 height 19
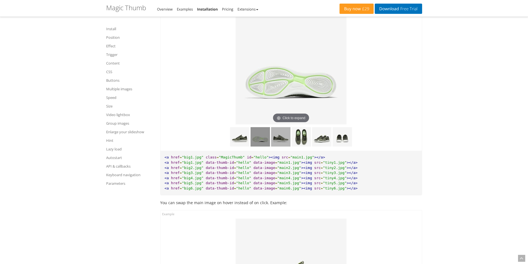
click at [284, 144] on img at bounding box center [280, 136] width 19 height 19
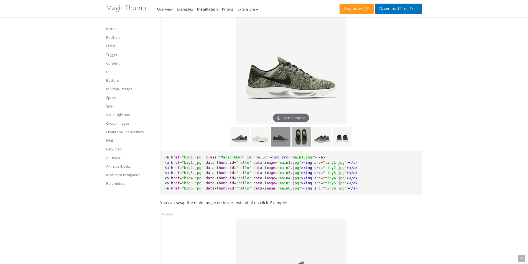
click at [304, 144] on img at bounding box center [301, 136] width 19 height 19
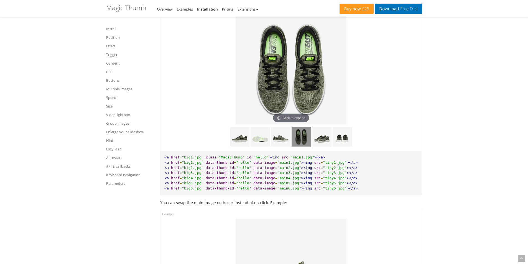
click at [300, 89] on img at bounding box center [291, 69] width 111 height 111
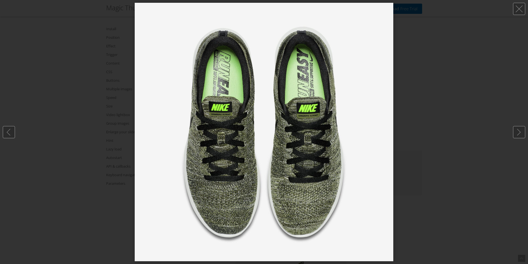
click at [300, 89] on img at bounding box center [264, 132] width 259 height 259
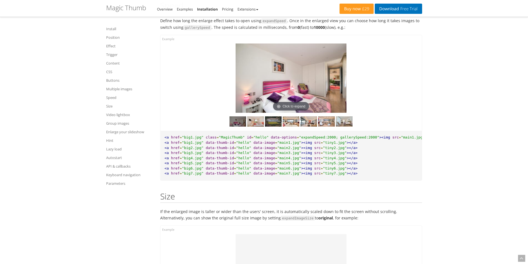
scroll to position [3520, 0]
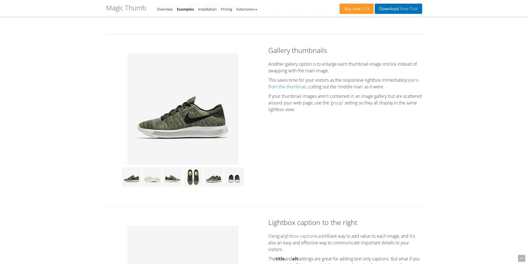
scroll to position [139, 0]
click at [217, 186] on img at bounding box center [213, 176] width 19 height 19
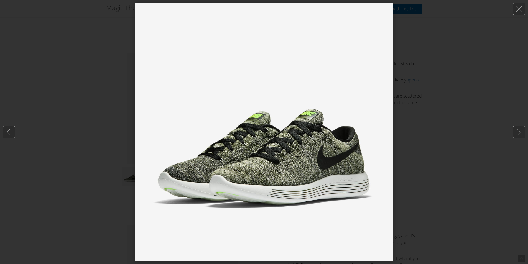
click at [99, 177] on div at bounding box center [264, 132] width 528 height 264
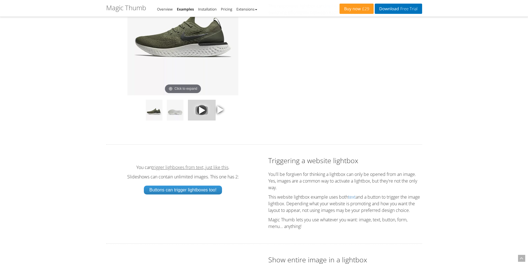
scroll to position [804, 0]
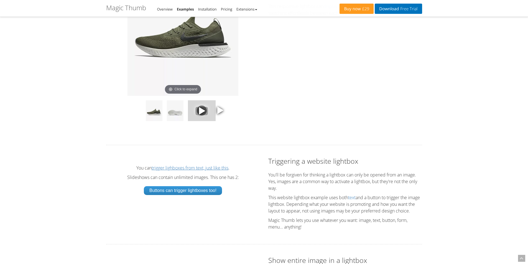
click at [219, 114] on span at bounding box center [220, 110] width 8 height 8
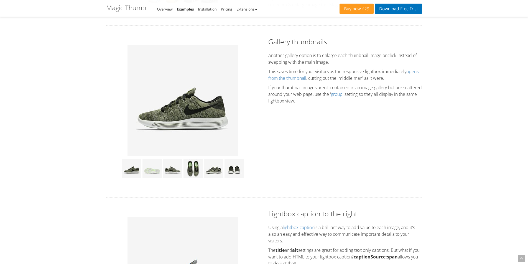
scroll to position [139, 0]
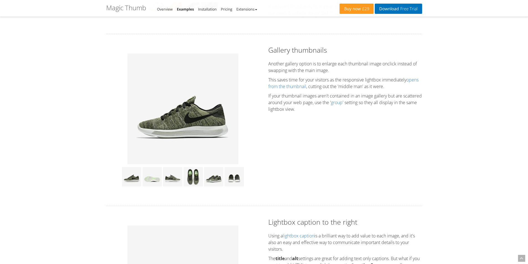
click at [202, 104] on img at bounding box center [182, 108] width 111 height 111
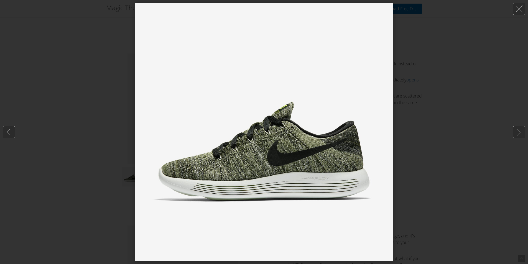
click at [202, 104] on img at bounding box center [264, 132] width 259 height 259
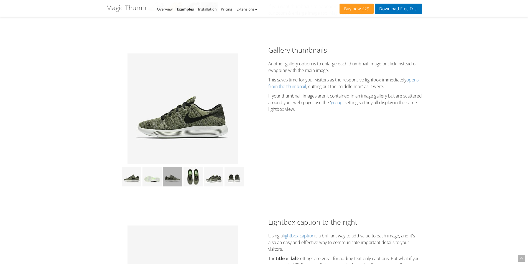
click at [175, 182] on img at bounding box center [172, 176] width 19 height 19
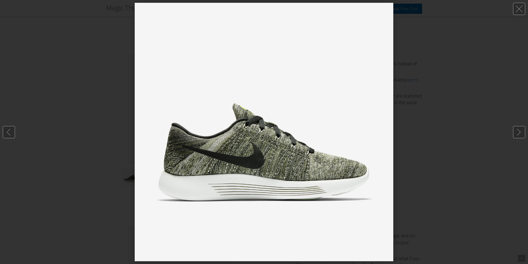
click at [103, 170] on div at bounding box center [264, 132] width 528 height 264
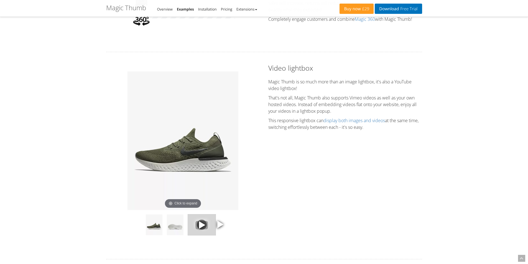
scroll to position [693, 0]
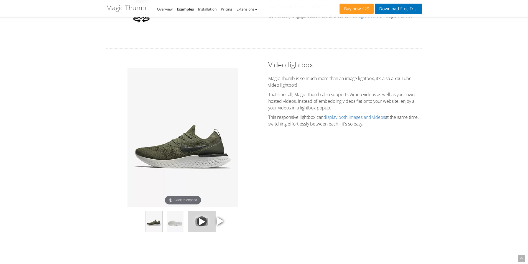
click at [150, 227] on img at bounding box center [154, 221] width 17 height 21
click at [152, 227] on img at bounding box center [154, 221] width 17 height 21
click at [176, 228] on img at bounding box center [175, 221] width 17 height 21
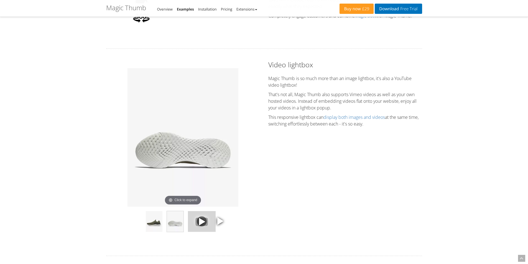
click at [178, 173] on img at bounding box center [182, 137] width 111 height 139
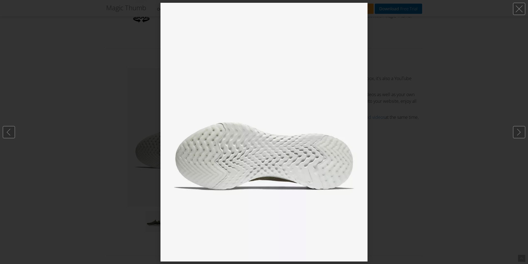
click at [413, 142] on div at bounding box center [264, 132] width 528 height 264
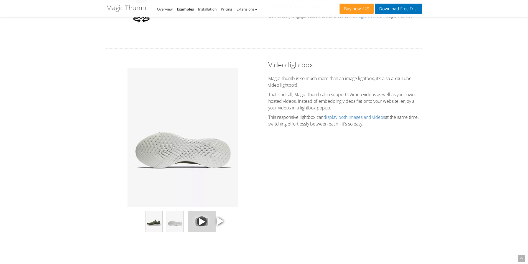
click at [157, 223] on img at bounding box center [154, 221] width 17 height 21
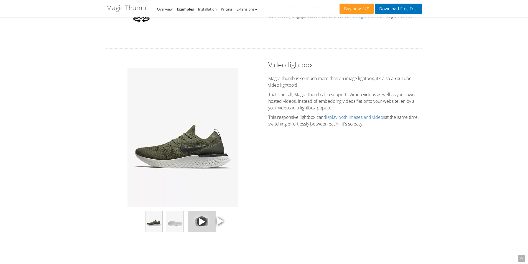
click at [175, 223] on img at bounding box center [175, 221] width 17 height 21
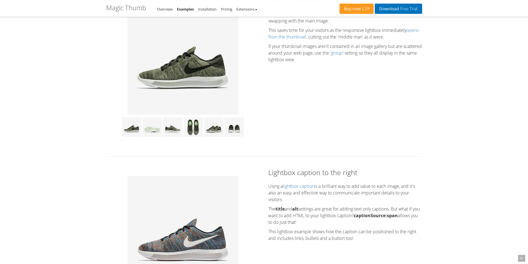
scroll to position [166, 0]
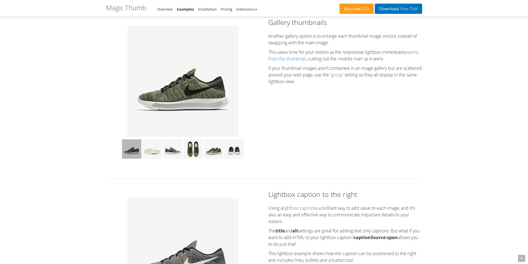
click at [129, 157] on img at bounding box center [131, 148] width 19 height 19
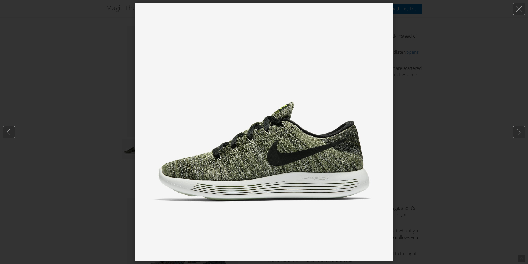
click at [128, 157] on div at bounding box center [264, 132] width 528 height 264
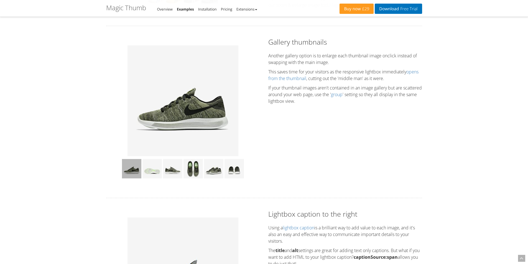
scroll to position [139, 0]
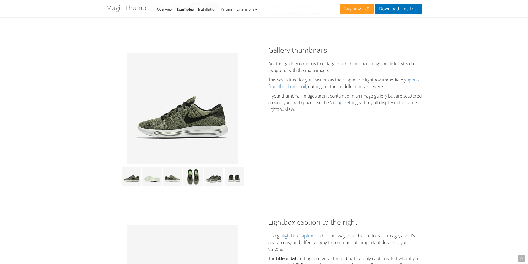
click at [158, 148] on img at bounding box center [182, 108] width 111 height 111
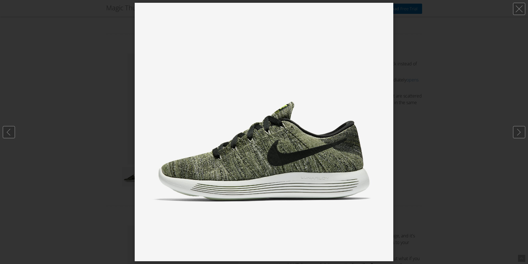
click at [102, 157] on div at bounding box center [264, 132] width 528 height 264
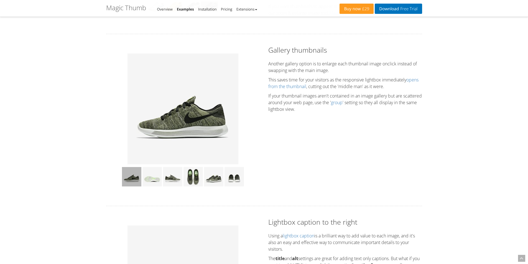
click at [134, 182] on img at bounding box center [131, 176] width 19 height 19
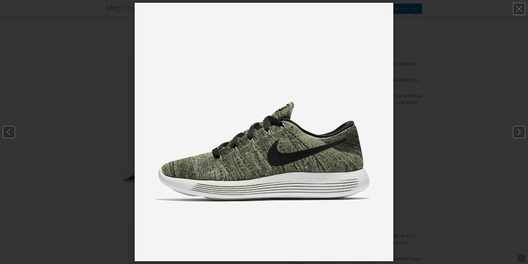
click at [106, 146] on div at bounding box center [264, 132] width 528 height 264
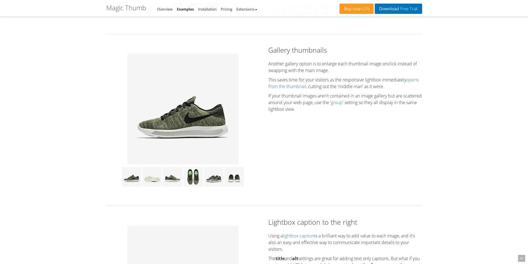
click at [162, 134] on img at bounding box center [182, 108] width 111 height 111
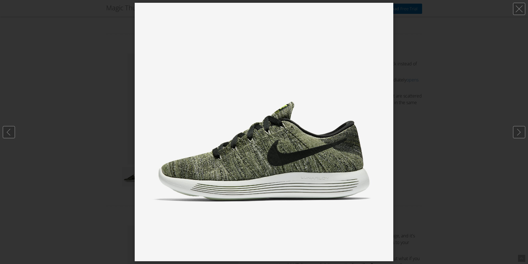
click at [86, 139] on div at bounding box center [264, 132] width 528 height 264
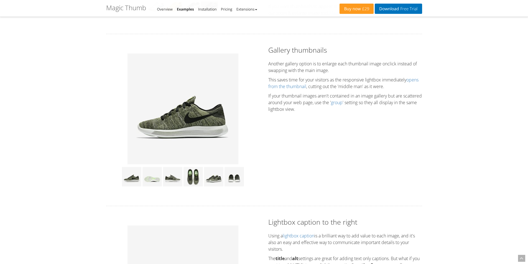
click at [176, 119] on img at bounding box center [182, 108] width 111 height 111
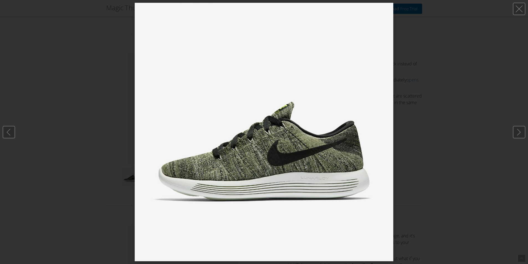
click at [90, 125] on div at bounding box center [264, 132] width 528 height 264
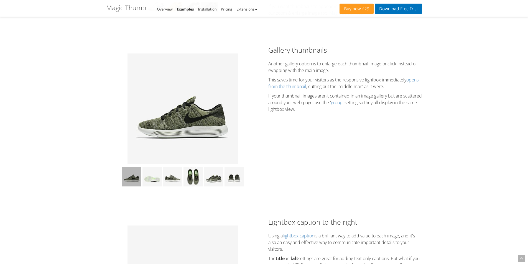
click at [134, 179] on img at bounding box center [131, 176] width 19 height 19
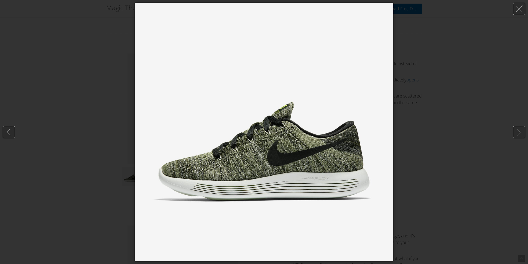
click at [104, 149] on div at bounding box center [264, 132] width 528 height 264
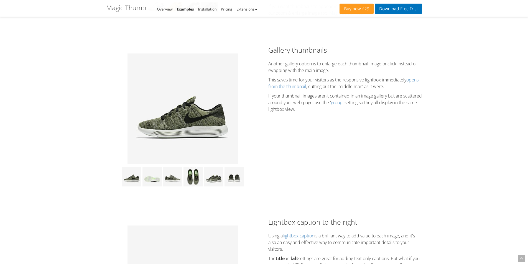
click at [178, 123] on img at bounding box center [182, 108] width 111 height 111
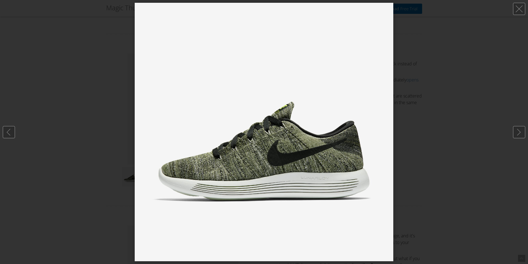
click at [115, 128] on div at bounding box center [264, 132] width 528 height 264
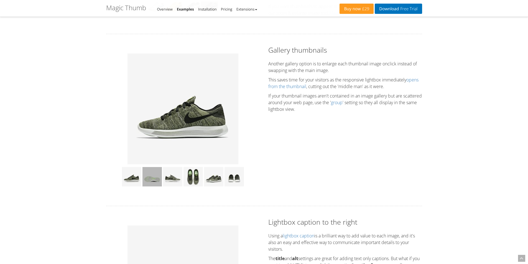
click at [152, 183] on img at bounding box center [151, 176] width 19 height 19
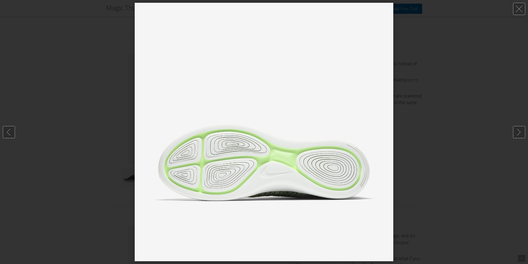
click at [102, 158] on div at bounding box center [264, 132] width 528 height 264
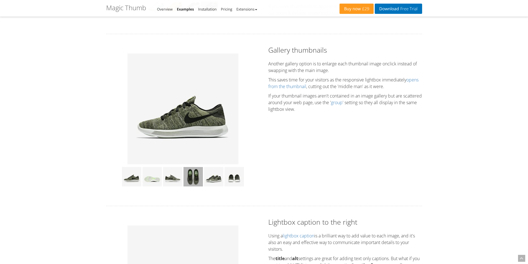
click at [191, 178] on img at bounding box center [192, 176] width 19 height 19
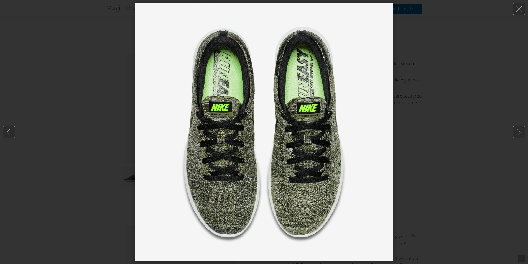
click at [113, 167] on div at bounding box center [264, 132] width 528 height 264
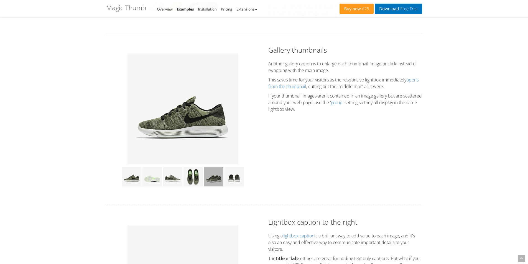
click at [215, 178] on img at bounding box center [213, 176] width 19 height 19
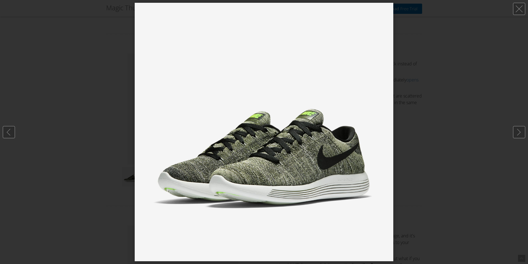
click at [112, 175] on div at bounding box center [264, 132] width 528 height 264
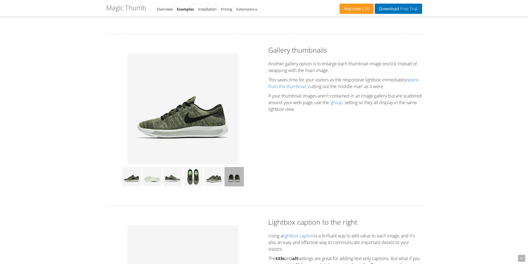
click at [232, 180] on img at bounding box center [233, 176] width 19 height 19
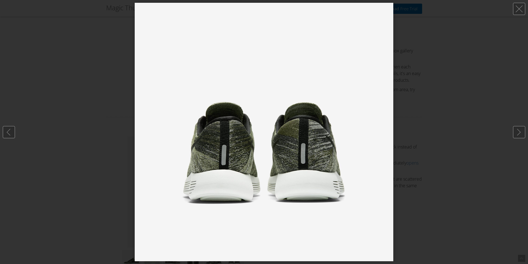
click at [95, 141] on div at bounding box center [264, 132] width 528 height 264
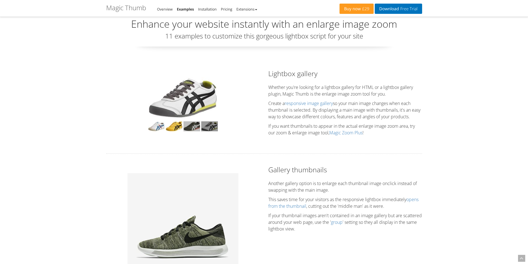
scroll to position [0, 0]
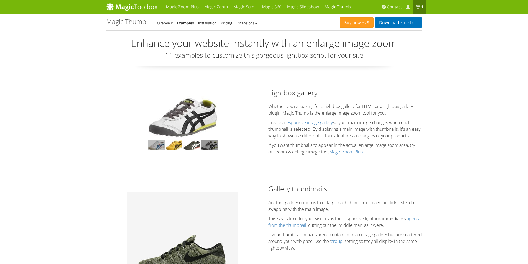
click at [160, 143] on img at bounding box center [156, 146] width 17 height 10
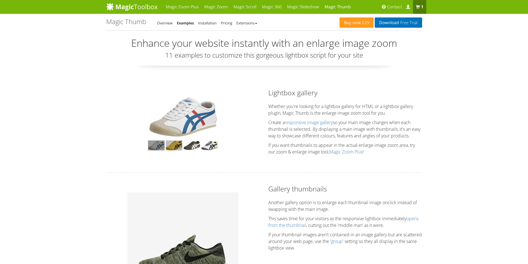
click at [173, 147] on img at bounding box center [174, 146] width 17 height 10
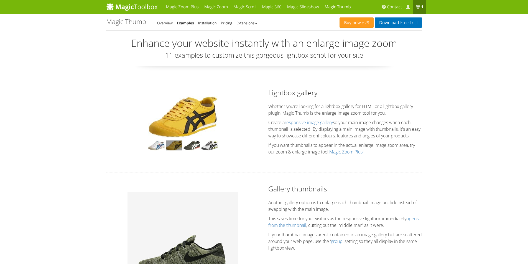
click at [183, 147] on p at bounding box center [183, 146] width 143 height 10
click at [183, 115] on img at bounding box center [182, 117] width 69 height 42
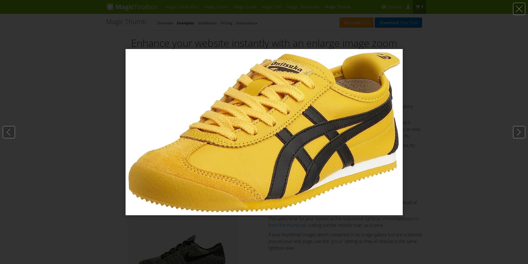
click at [109, 134] on div at bounding box center [264, 132] width 528 height 264
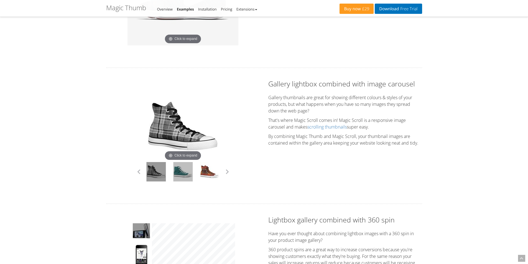
scroll to position [443, 0]
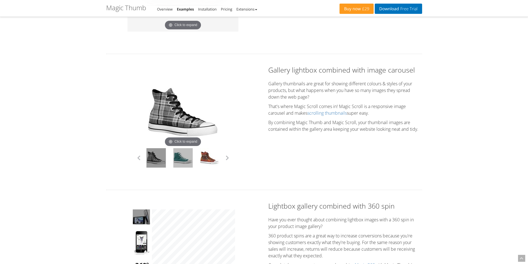
click at [180, 162] on link at bounding box center [182, 157] width 19 height 19
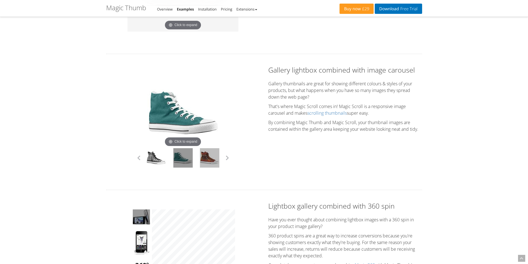
click at [211, 162] on link at bounding box center [209, 157] width 19 height 19
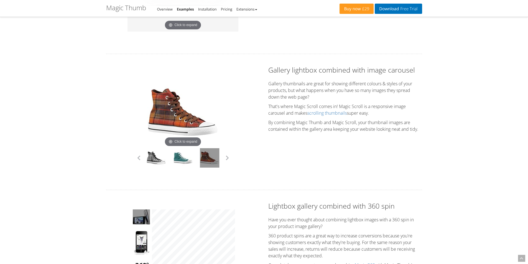
click at [169, 116] on img at bounding box center [183, 112] width 72 height 72
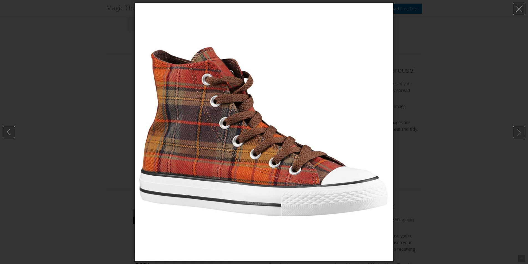
click at [169, 116] on img at bounding box center [264, 132] width 259 height 259
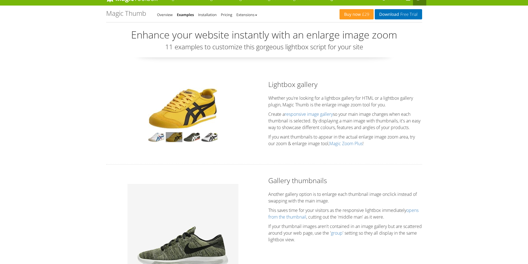
scroll to position [0, 0]
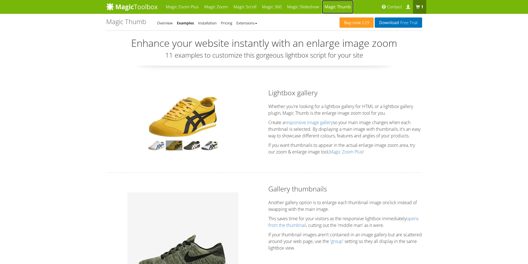
click at [330, 8] on link "Magic Thumb" at bounding box center [338, 7] width 32 height 14
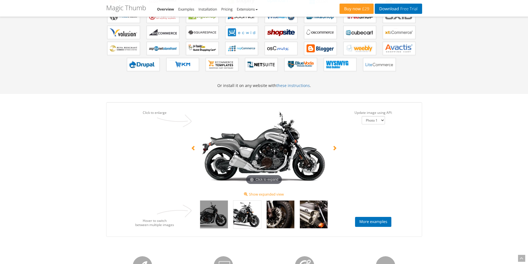
scroll to position [360, 0]
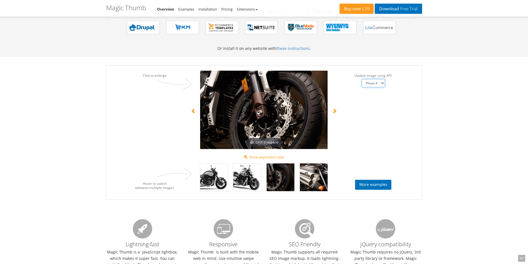
click at [379, 86] on select "Photo 1 Photo 2 Photo 3 Photo 4" at bounding box center [373, 83] width 23 height 8
click at [362, 79] on select "Photo 1 Photo 2 Photo 3 Photo 4" at bounding box center [373, 83] width 23 height 8
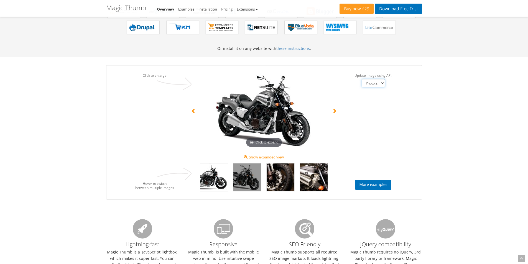
click at [377, 84] on select "Photo 1 Photo 2 Photo 3 Photo 4" at bounding box center [373, 83] width 23 height 8
click at [362, 79] on select "Photo 1 Photo 2 Photo 3 Photo 4" at bounding box center [373, 83] width 23 height 8
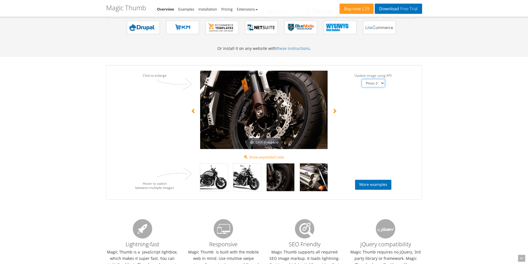
click at [375, 82] on select "Photo 1 Photo 2 Photo 3 Photo 4" at bounding box center [373, 83] width 23 height 8
click at [362, 79] on select "Photo 1 Photo 2 Photo 3 Photo 4" at bounding box center [373, 83] width 23 height 8
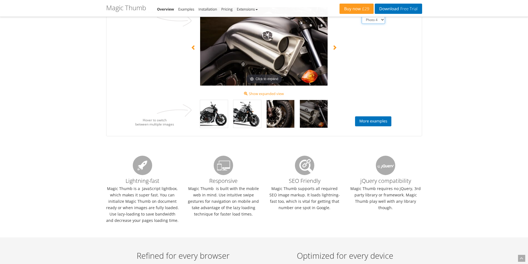
scroll to position [416, 0]
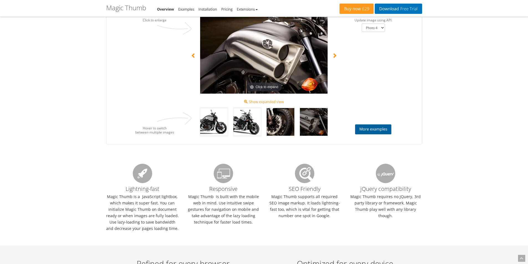
click at [372, 131] on link "More examples" at bounding box center [373, 129] width 36 height 10
select select "Photo 3"
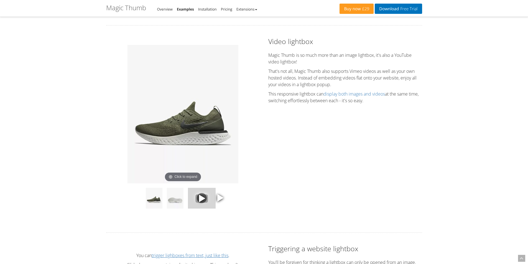
scroll to position [721, 0]
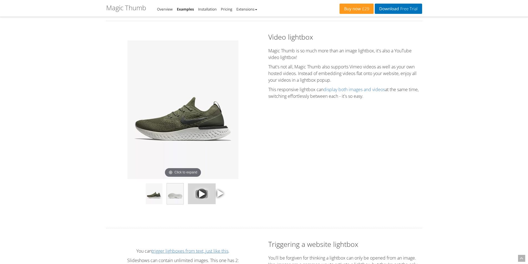
click at [174, 200] on img at bounding box center [175, 193] width 17 height 21
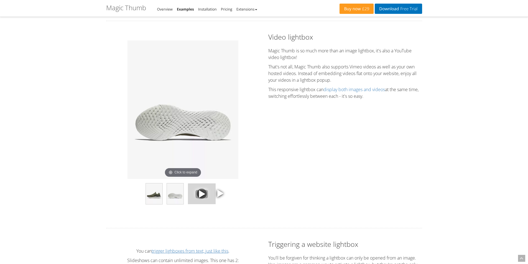
click at [160, 199] on img at bounding box center [154, 193] width 17 height 21
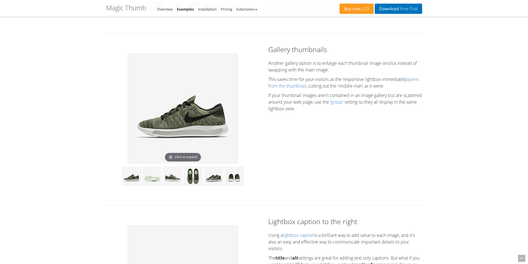
scroll to position [125, 0]
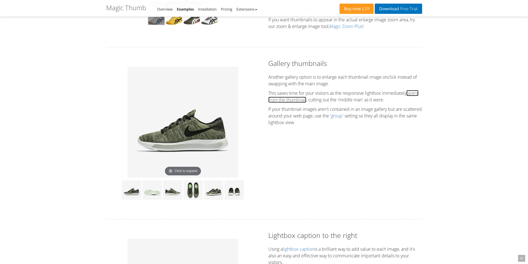
click at [287, 103] on link "opens from the thumbnail" at bounding box center [343, 96] width 150 height 13
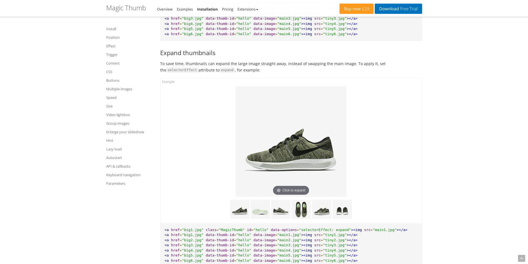
scroll to position [3214, 0]
click at [237, 217] on img at bounding box center [239, 209] width 19 height 19
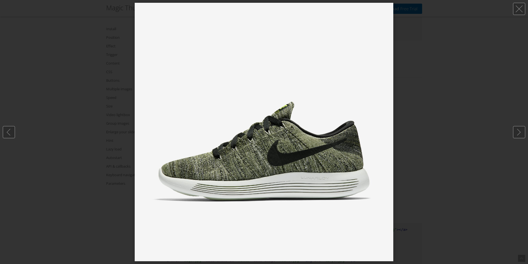
click at [419, 183] on div at bounding box center [264, 132] width 528 height 264
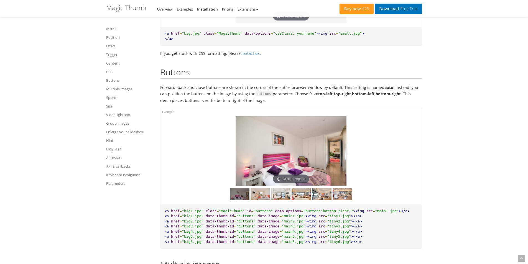
scroll to position [2567, 0]
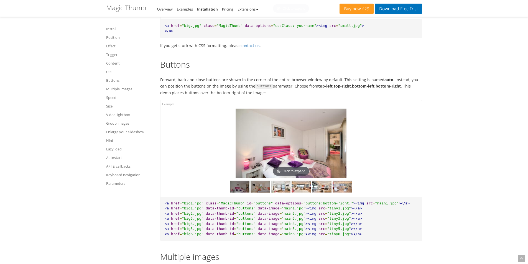
click at [260, 193] on img at bounding box center [260, 187] width 19 height 12
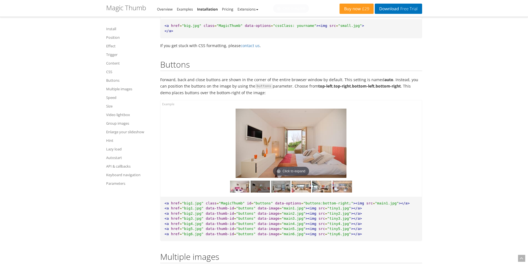
click at [282, 193] on img at bounding box center [280, 187] width 19 height 12
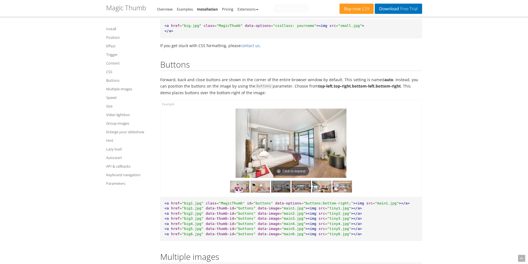
click at [301, 193] on img at bounding box center [301, 187] width 19 height 12
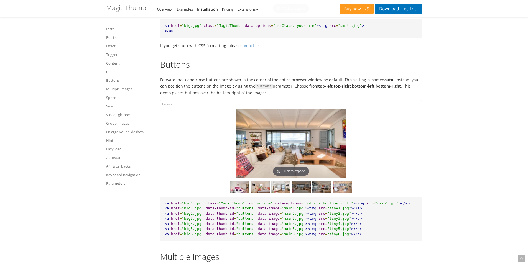
click at [317, 193] on img at bounding box center [321, 187] width 19 height 12
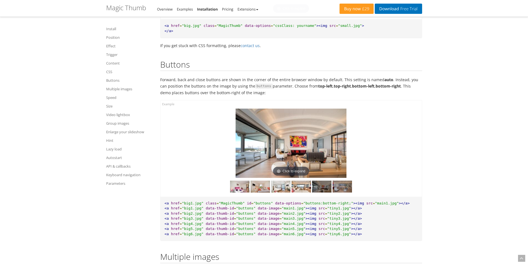
click at [336, 193] on img at bounding box center [342, 187] width 19 height 12
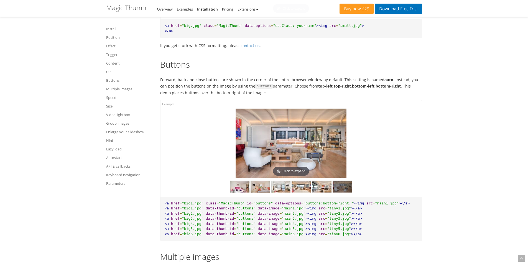
click at [313, 161] on img at bounding box center [291, 143] width 111 height 69
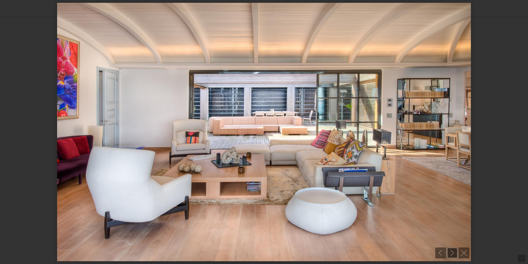
click at [454, 256] on link at bounding box center [452, 252] width 11 height 11
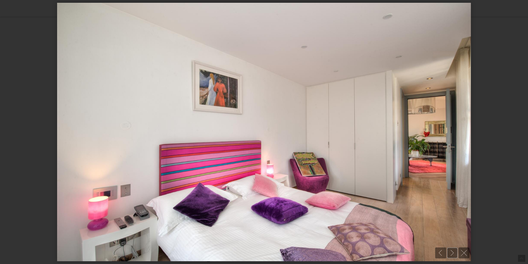
click at [454, 256] on link at bounding box center [452, 252] width 11 height 11
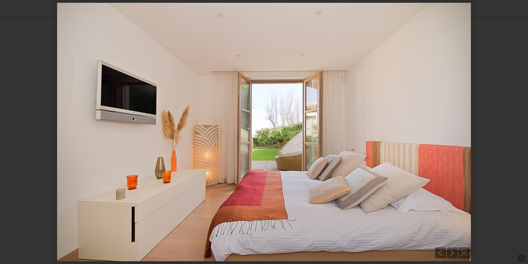
click at [494, 139] on div at bounding box center [264, 132] width 528 height 264
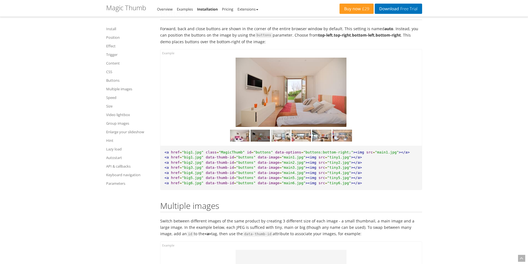
scroll to position [2623, 0]
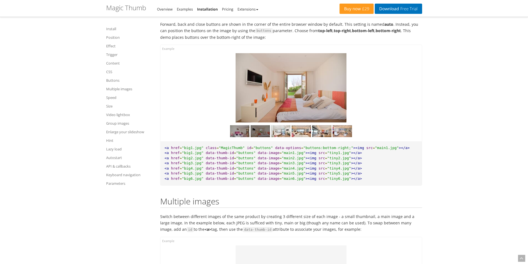
click at [242, 137] on img at bounding box center [239, 131] width 19 height 12
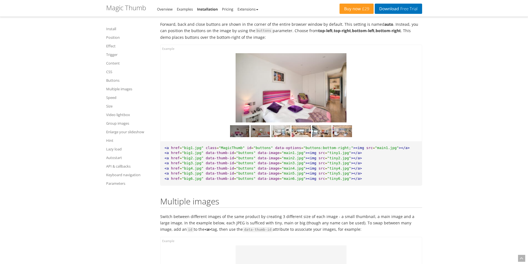
click at [258, 137] on img at bounding box center [260, 131] width 19 height 12
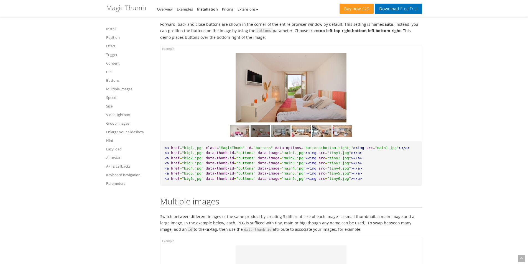
click at [276, 137] on img at bounding box center [280, 131] width 19 height 12
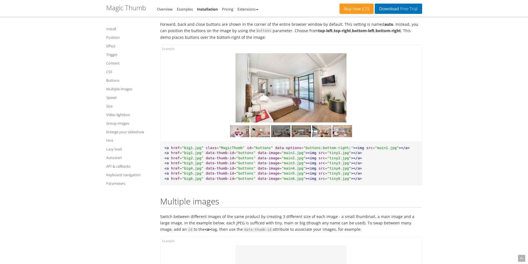
click at [295, 137] on img at bounding box center [301, 131] width 19 height 12
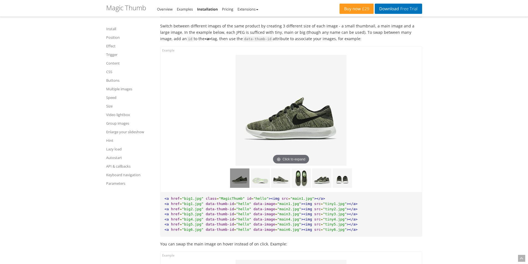
scroll to position [2844, 0]
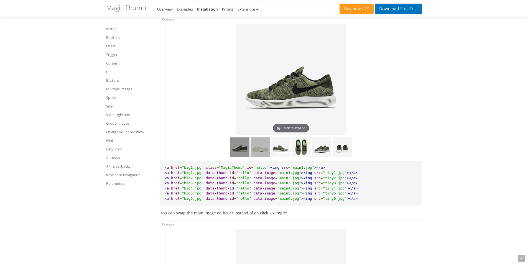
click at [264, 155] on img at bounding box center [260, 146] width 19 height 19
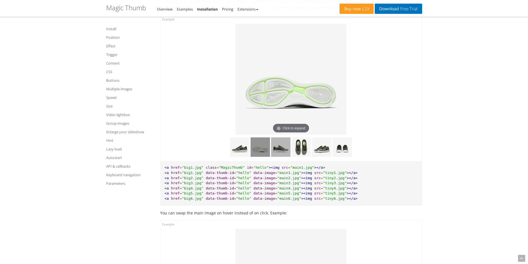
click at [276, 155] on img at bounding box center [280, 146] width 19 height 19
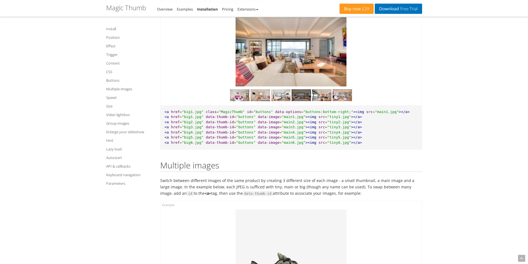
scroll to position [2595, 0]
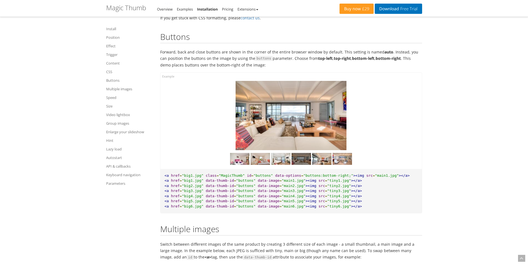
click at [306, 162] on img at bounding box center [301, 159] width 19 height 12
click at [287, 164] on img at bounding box center [280, 159] width 19 height 12
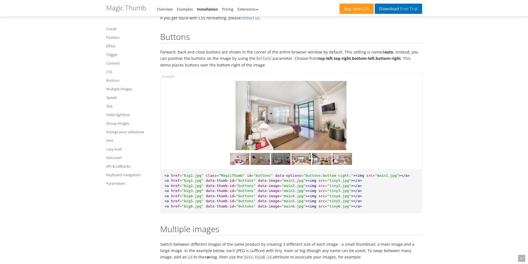
click at [269, 164] on img at bounding box center [260, 159] width 19 height 12
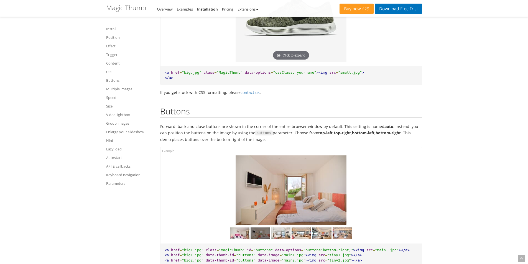
scroll to position [2512, 0]
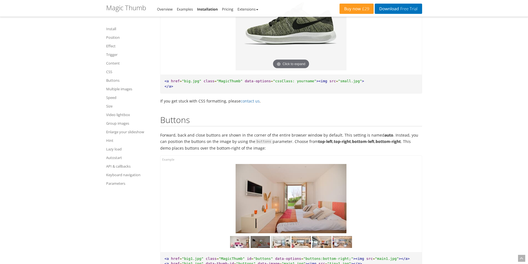
click at [346, 170] on img at bounding box center [291, 198] width 111 height 69
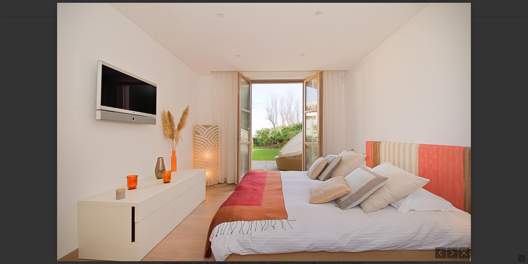
click at [346, 170] on img at bounding box center [264, 132] width 414 height 259
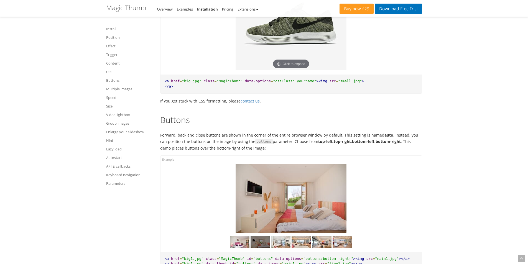
click at [398, 164] on div at bounding box center [290, 204] width 261 height 96
click at [388, 169] on div at bounding box center [290, 204] width 261 height 96
click at [171, 165] on div at bounding box center [290, 204] width 261 height 96
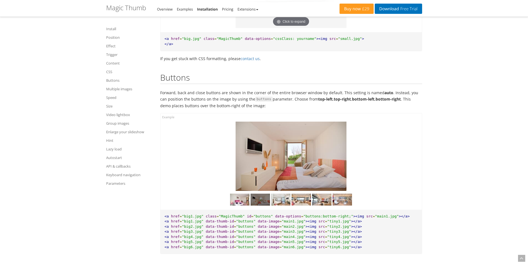
scroll to position [2595, 0]
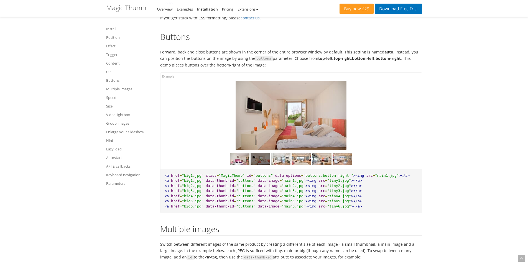
click at [206, 158] on div at bounding box center [291, 157] width 253 height 15
click at [338, 163] on img at bounding box center [342, 159] width 19 height 12
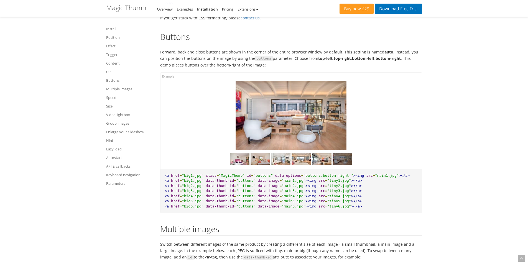
click at [317, 107] on img at bounding box center [291, 115] width 111 height 69
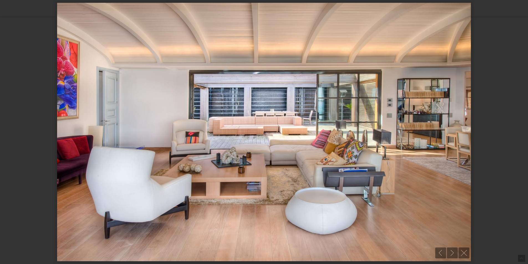
click at [317, 108] on img at bounding box center [264, 132] width 414 height 259
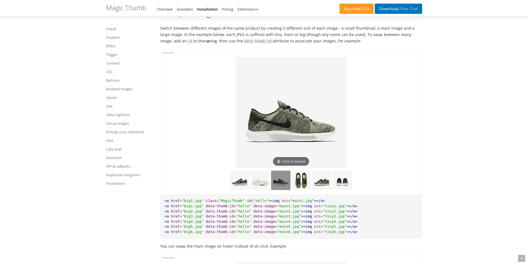
scroll to position [2817, 0]
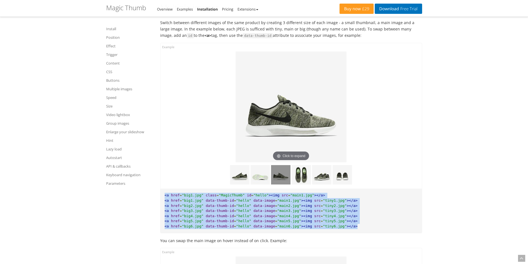
drag, startPoint x: 165, startPoint y: 203, endPoint x: 346, endPoint y: 232, distance: 183.6
click at [346, 232] on pre "<a href = "big1.jpg" class = "MagicThumb" id = "hello" ><img src = "main1.jpg" …" at bounding box center [290, 211] width 261 height 44
copy pre "<a href = "big1.jpg" class = "MagicThumb" id = "hello" ><img src = "main1.jpg" …"
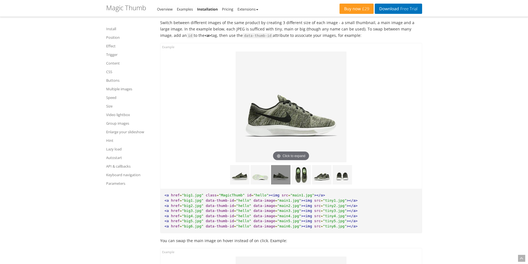
click at [399, 142] on div "Click to expand" at bounding box center [290, 116] width 261 height 146
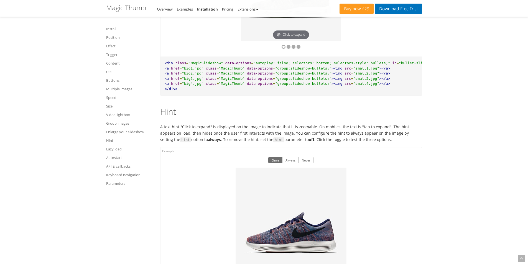
scroll to position [5026, 0]
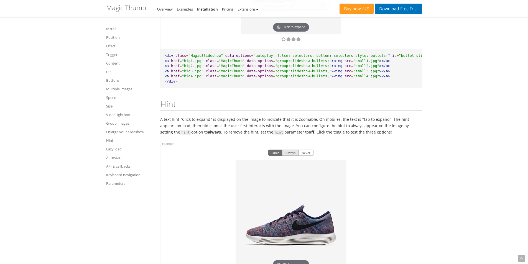
click at [290, 156] on button "Always" at bounding box center [290, 153] width 17 height 6
click at [305, 156] on button "Never" at bounding box center [305, 153] width 15 height 6
click at [291, 156] on button "Always" at bounding box center [290, 153] width 17 height 6
click at [277, 156] on button "Once" at bounding box center [275, 153] width 14 height 6
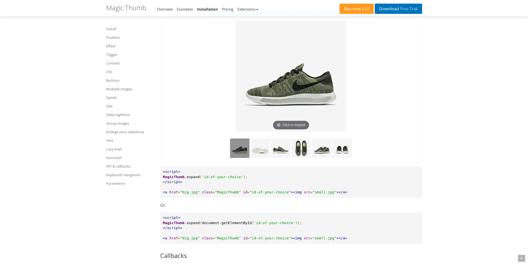
scroll to position [5747, 0]
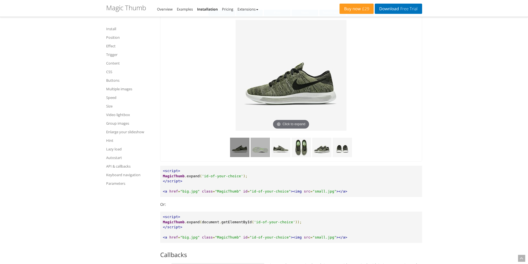
click at [265, 157] on img at bounding box center [260, 147] width 19 height 19
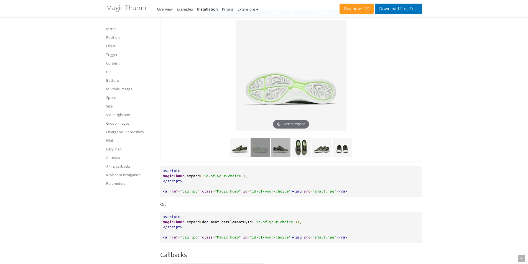
click at [279, 157] on img at bounding box center [280, 147] width 19 height 19
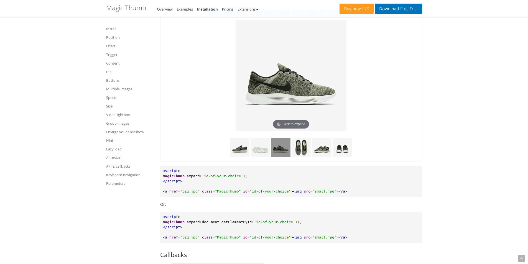
click at [254, 16] on button "Stop" at bounding box center [249, 13] width 27 height 6
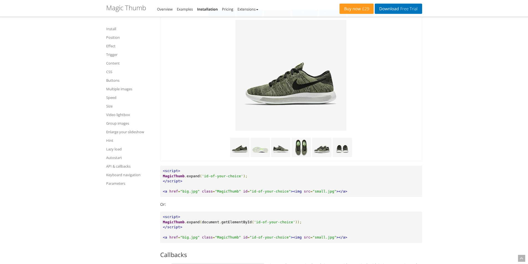
click at [274, 16] on button "Prev" at bounding box center [277, 13] width 27 height 6
click at [314, 24] on div "Start Stop Prev Next Switch to 4th Expand" at bounding box center [290, 81] width 261 height 160
click at [311, 16] on button "Next" at bounding box center [305, 13] width 27 height 6
click at [328, 16] on button "Switch to 4th" at bounding box center [332, 13] width 27 height 6
click at [366, 16] on button "Expand" at bounding box center [360, 13] width 27 height 6
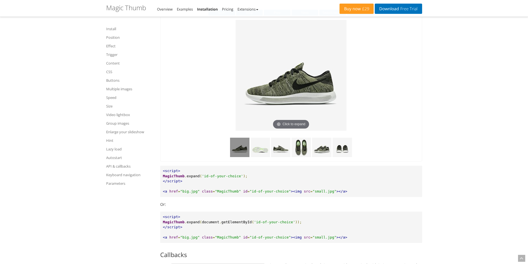
click at [162, 186] on pre "<script> MagicThumb . expand ( 'id-of-your-choice' ); </script> <a href = "big.…" at bounding box center [291, 181] width 262 height 31
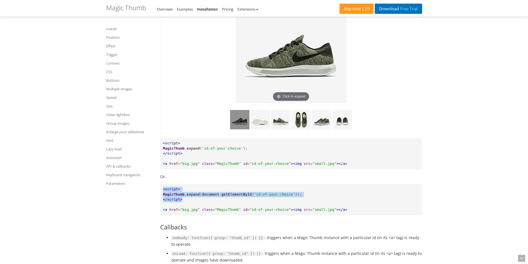
drag, startPoint x: 163, startPoint y: 204, endPoint x: 183, endPoint y: 214, distance: 22.6
click at [183, 214] on pre "<script> MagicThumb . expand ( document . getElementById ( 'id-of-your-choice' …" at bounding box center [291, 199] width 262 height 31
copy pre "<script> MagicThumb . expand ( document . getElementById ( 'id-of-your-choice' …"
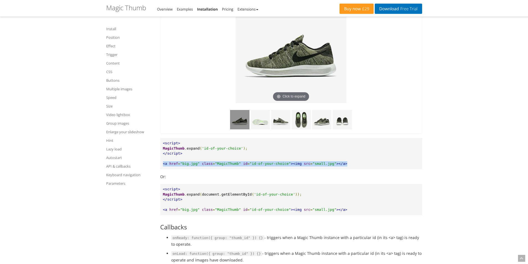
drag, startPoint x: 163, startPoint y: 179, endPoint x: 333, endPoint y: 178, distance: 170.2
click at [333, 169] on pre "<script> MagicThumb . expand ( 'id-of-your-choice' ); </script> <a href = "big.…" at bounding box center [291, 153] width 262 height 31
copy pre "<a href = "big.jpg" class = "MagicThumb" id = "id-of-your-choice" ><img src = "…"
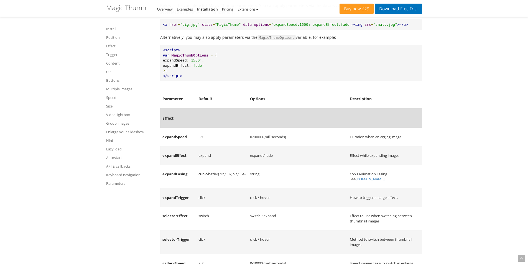
scroll to position [6218, 0]
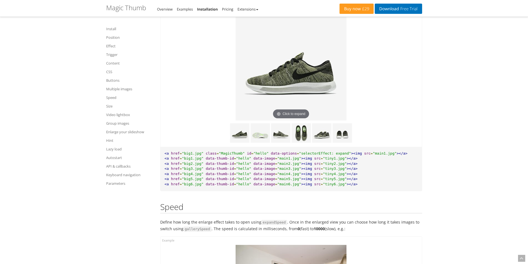
scroll to position [3270, 0]
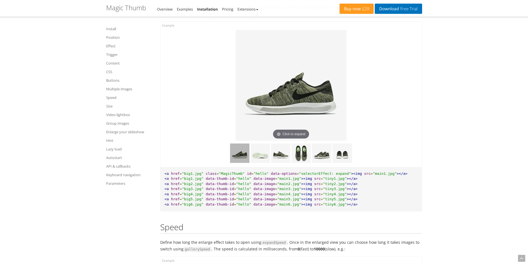
click at [243, 163] on img at bounding box center [239, 153] width 19 height 19
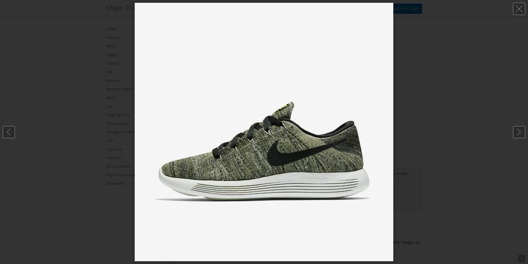
drag, startPoint x: 417, startPoint y: 139, endPoint x: 387, endPoint y: 145, distance: 31.4
click at [415, 139] on div at bounding box center [264, 132] width 528 height 264
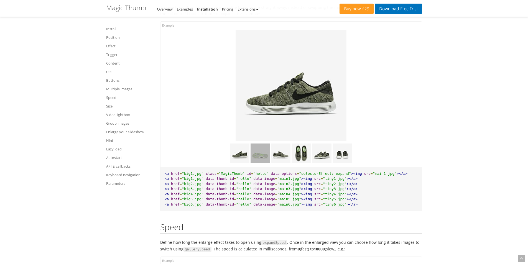
click at [264, 163] on img at bounding box center [260, 153] width 19 height 19
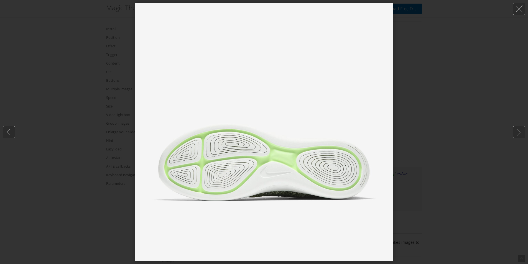
click at [435, 136] on div at bounding box center [264, 132] width 528 height 264
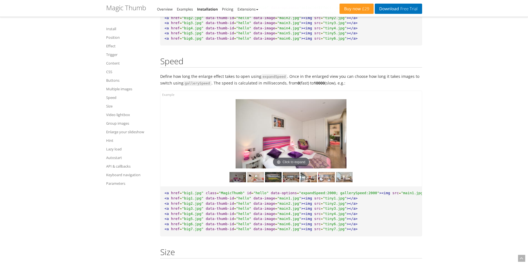
scroll to position [3437, 0]
click at [254, 182] on img at bounding box center [255, 177] width 17 height 10
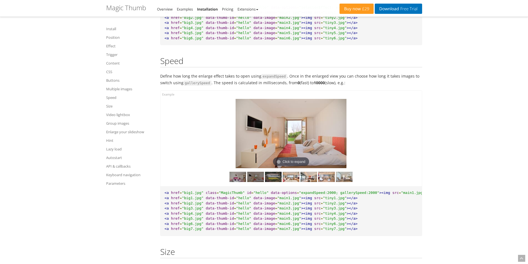
click at [242, 182] on img at bounding box center [237, 177] width 17 height 10
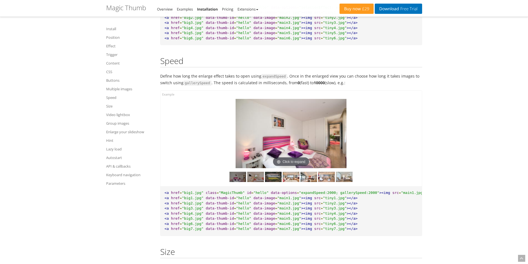
click at [257, 182] on img at bounding box center [255, 177] width 17 height 10
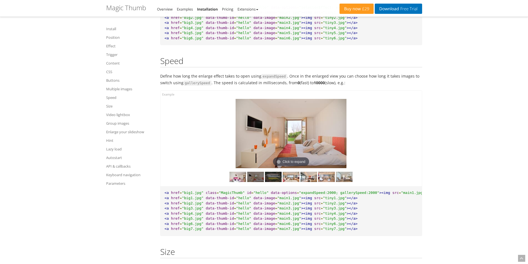
click at [275, 182] on img at bounding box center [273, 177] width 17 height 10
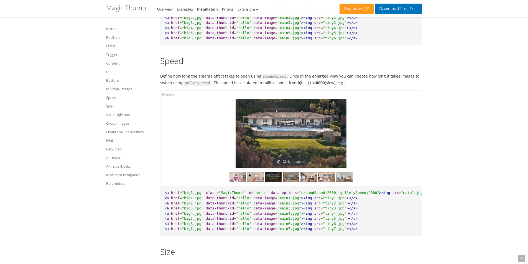
click at [292, 182] on img at bounding box center [291, 177] width 17 height 10
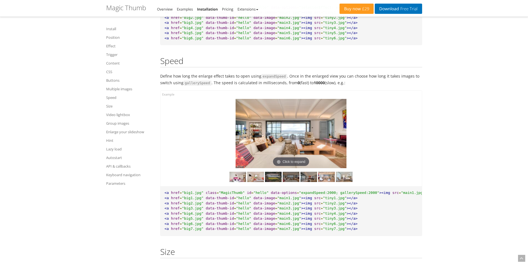
click at [313, 182] on img at bounding box center [308, 177] width 17 height 10
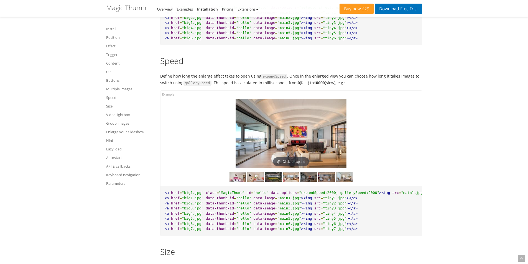
click at [326, 182] on img at bounding box center [326, 177] width 17 height 10
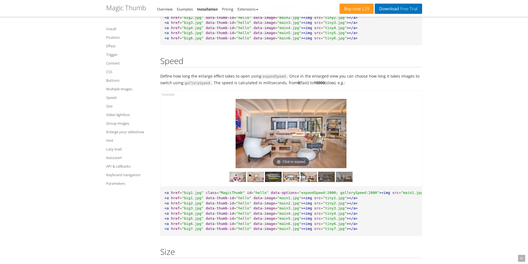
click at [341, 182] on img at bounding box center [344, 177] width 17 height 10
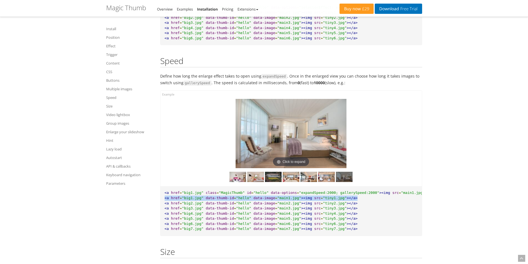
drag, startPoint x: 165, startPoint y: 205, endPoint x: 343, endPoint y: 205, distance: 177.6
click at [343, 205] on pre "<a href = "big1.jpg" class = "MagicThumb" id = "hello" data-options = "expandSp…" at bounding box center [290, 211] width 261 height 50
copy pre "<a href = "big1.jpg" data-thumb-id = "hello" data-image = "main1.jpg" ><img src…"
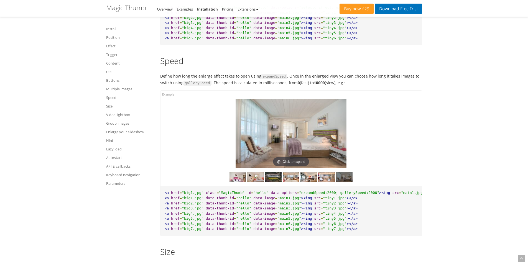
click at [358, 216] on pre "<a href = "big1.jpg" class = "MagicThumb" id = "hello" data-options = "expandSp…" at bounding box center [290, 211] width 261 height 50
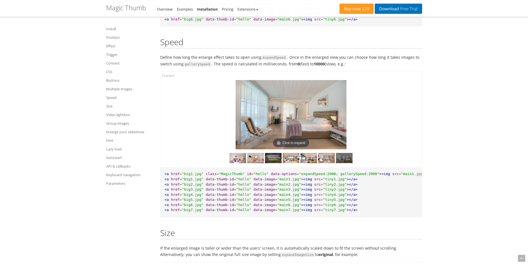
scroll to position [3464, 0]
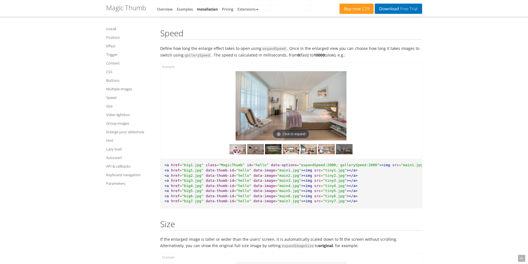
click at [253, 154] on img at bounding box center [255, 149] width 17 height 10
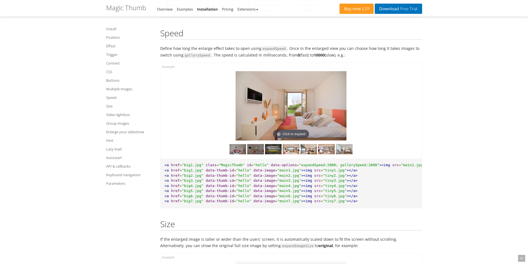
click at [241, 153] on img at bounding box center [237, 149] width 17 height 10
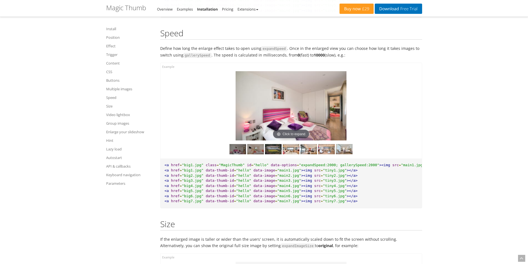
click at [255, 154] on img at bounding box center [255, 149] width 17 height 10
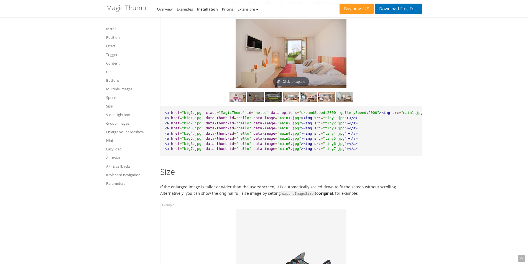
scroll to position [3520, 0]
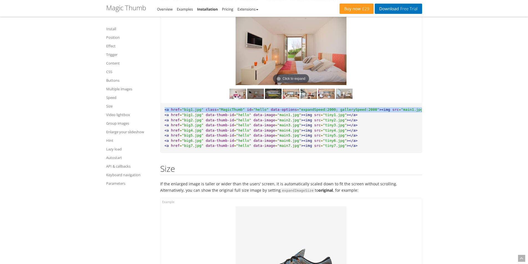
drag, startPoint x: 165, startPoint y: 116, endPoint x: 414, endPoint y: 116, distance: 249.4
click at [414, 116] on pre "<a href = "big1.jpg" class = "MagicThumb" id = "hello" data-options = "expandSp…" at bounding box center [290, 128] width 261 height 50
copy pre "<a href = "big1.jpg" class = "MagicThumb" id = "hello" data-options = "expandSp…"
click at [256, 99] on img at bounding box center [255, 94] width 17 height 10
click at [267, 99] on img at bounding box center [273, 94] width 17 height 10
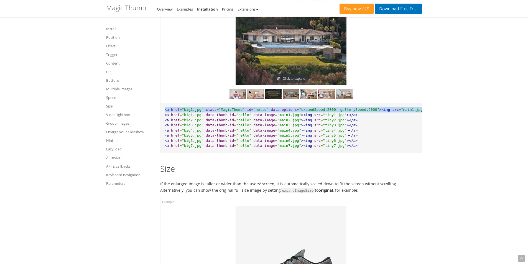
click at [288, 99] on img at bounding box center [291, 94] width 17 height 10
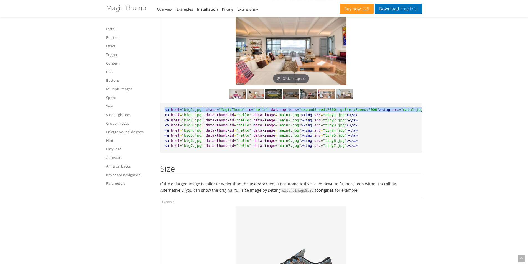
click at [307, 99] on img at bounding box center [308, 94] width 17 height 10
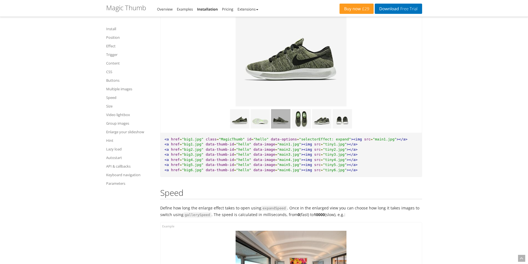
scroll to position [3298, 0]
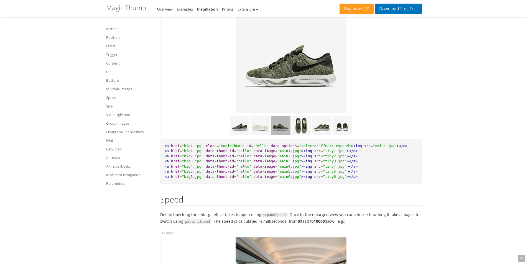
click at [277, 134] on img at bounding box center [280, 125] width 19 height 19
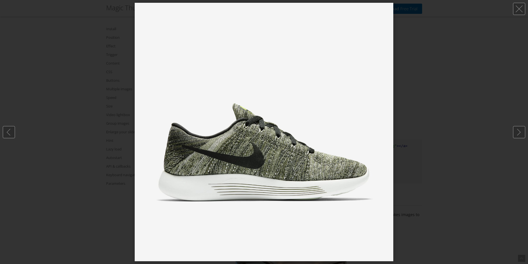
click at [411, 130] on div at bounding box center [264, 132] width 528 height 264
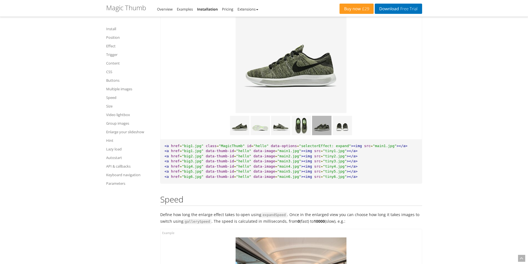
click at [325, 134] on img at bounding box center [321, 125] width 19 height 19
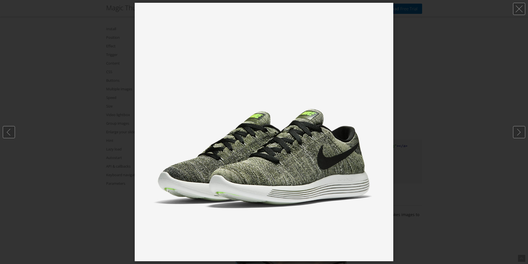
click at [439, 127] on div at bounding box center [264, 132] width 528 height 264
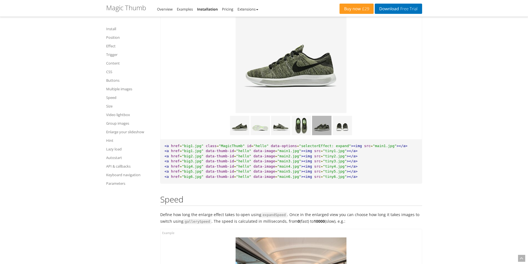
click at [326, 134] on img at bounding box center [321, 125] width 19 height 19
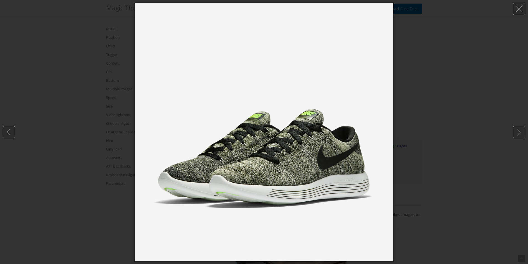
click at [407, 138] on div at bounding box center [264, 132] width 528 height 264
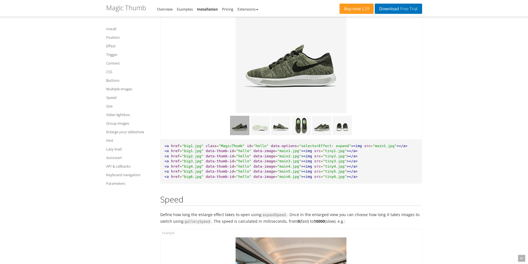
click at [248, 135] on img at bounding box center [239, 125] width 19 height 19
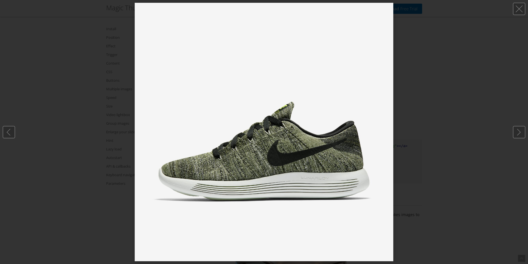
click at [443, 133] on div at bounding box center [264, 132] width 528 height 264
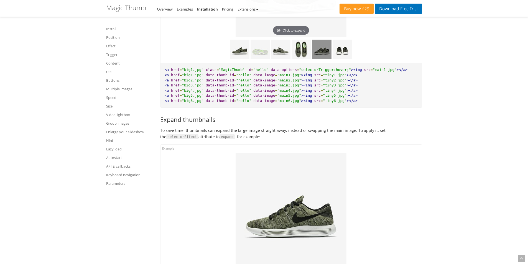
scroll to position [3132, 0]
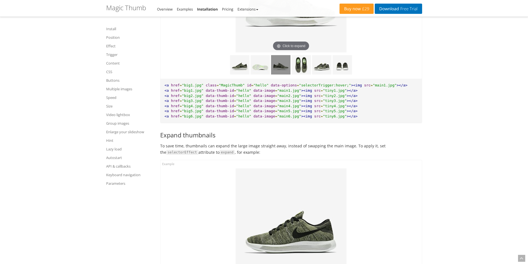
click at [285, 75] on img at bounding box center [280, 64] width 19 height 19
click at [280, 70] on img at bounding box center [280, 64] width 19 height 19
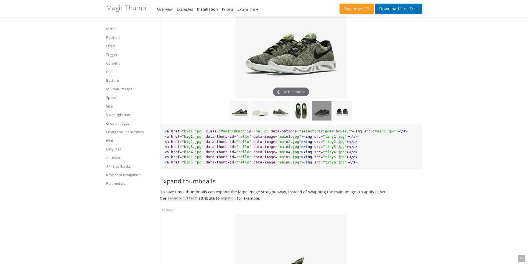
scroll to position [3076, 0]
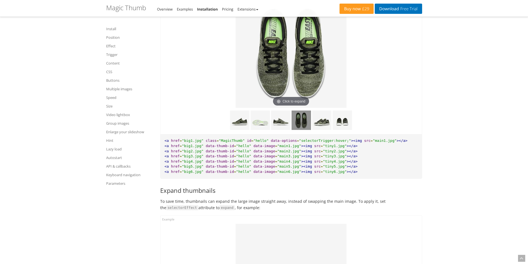
click at [305, 124] on img at bounding box center [301, 120] width 19 height 19
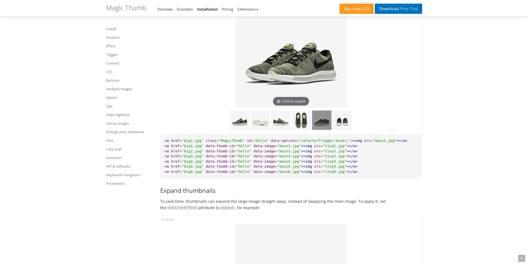
click at [320, 125] on img at bounding box center [321, 120] width 19 height 19
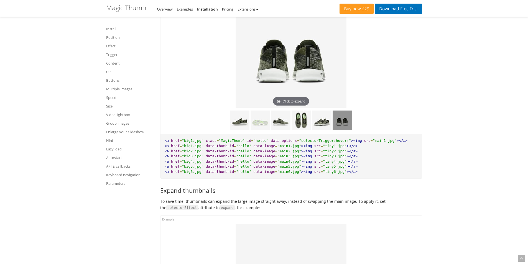
click at [339, 126] on img at bounding box center [342, 120] width 19 height 19
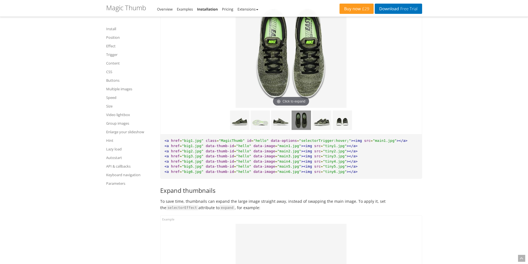
click at [303, 129] on img at bounding box center [301, 120] width 19 height 19
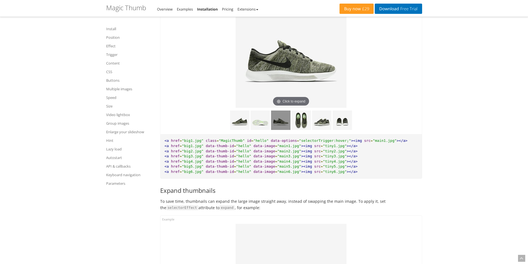
click at [277, 130] on img at bounding box center [280, 120] width 19 height 19
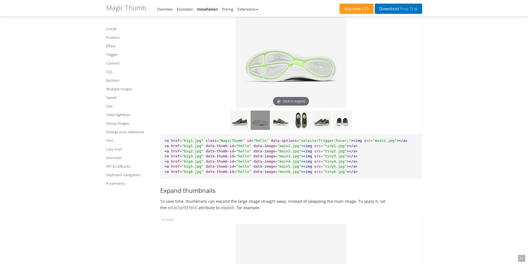
click at [261, 127] on img at bounding box center [260, 120] width 19 height 19
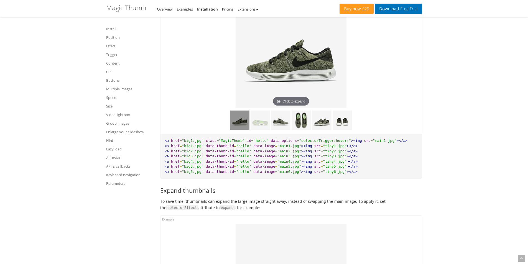
click at [240, 127] on img at bounding box center [239, 120] width 19 height 19
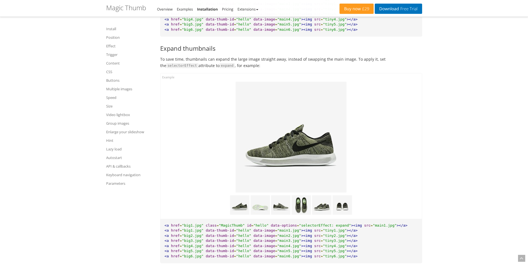
scroll to position [3270, 0]
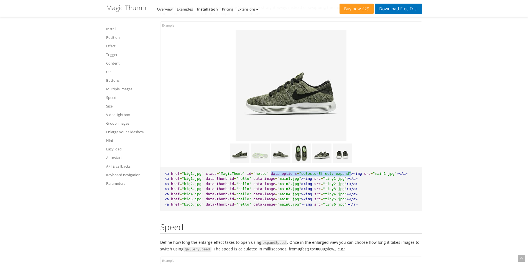
drag, startPoint x: 262, startPoint y: 179, endPoint x: 335, endPoint y: 179, distance: 73.2
click at [335, 179] on pre "<a href = "big1.jpg" class = "MagicThumb" id = "hello" data-options = "selector…" at bounding box center [290, 189] width 261 height 44
copy pre "data-options = "selectorEffect: expand""
click at [323, 161] on img at bounding box center [321, 153] width 19 height 19
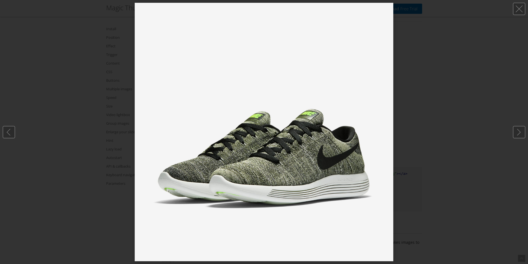
click at [420, 149] on div at bounding box center [264, 132] width 528 height 264
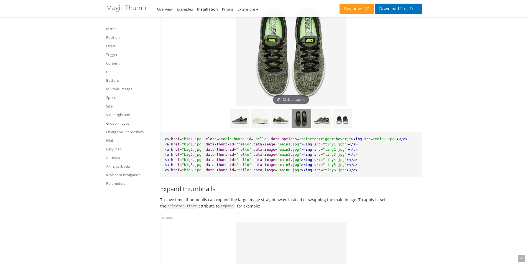
scroll to position [3076, 0]
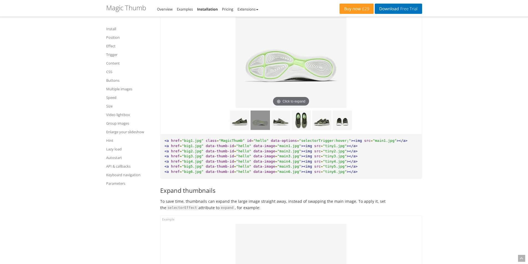
click at [254, 127] on img at bounding box center [260, 120] width 19 height 19
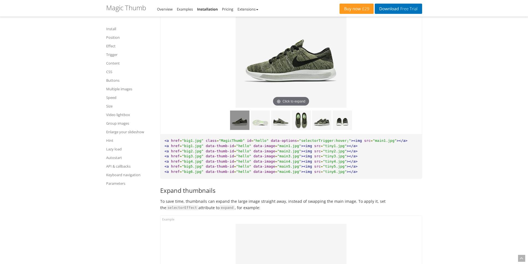
click at [235, 129] on img at bounding box center [239, 120] width 19 height 19
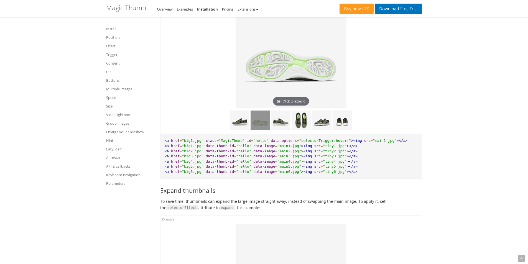
click at [256, 130] on img at bounding box center [260, 120] width 19 height 19
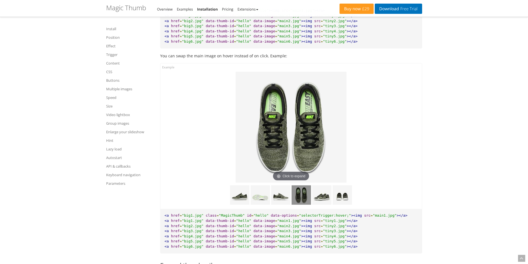
scroll to position [2965, 0]
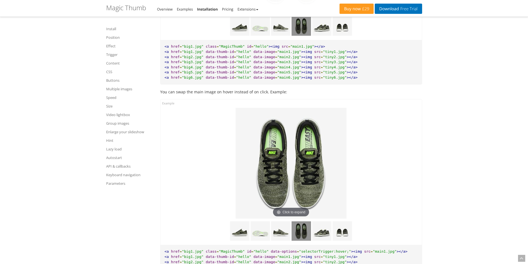
click at [286, 145] on img at bounding box center [291, 163] width 111 height 111
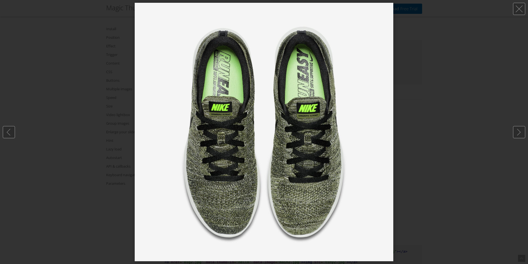
click at [430, 120] on div at bounding box center [264, 132] width 528 height 264
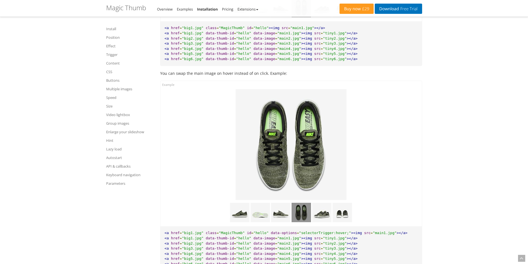
scroll to position [2993, 0]
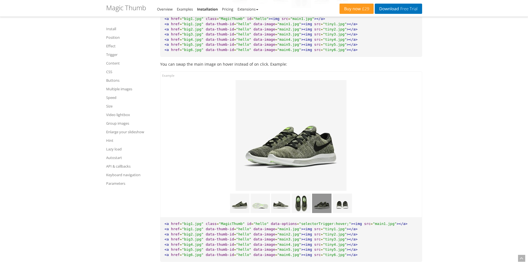
click at [324, 210] on img at bounding box center [321, 203] width 19 height 19
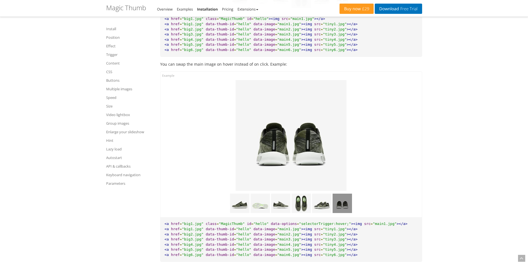
click at [347, 211] on img at bounding box center [342, 203] width 19 height 19
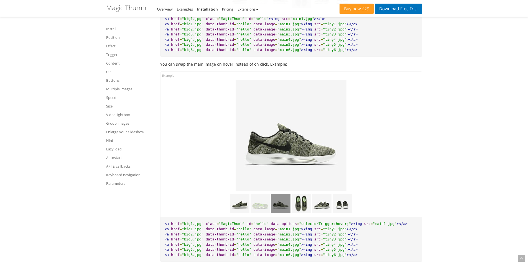
click at [281, 213] on img at bounding box center [280, 203] width 19 height 19
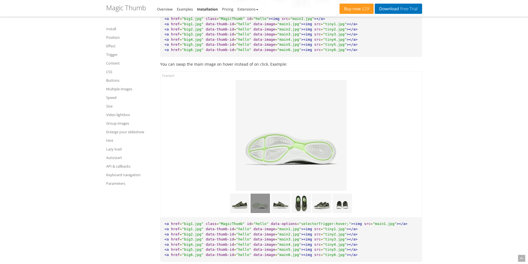
click at [264, 213] on img at bounding box center [260, 203] width 19 height 19
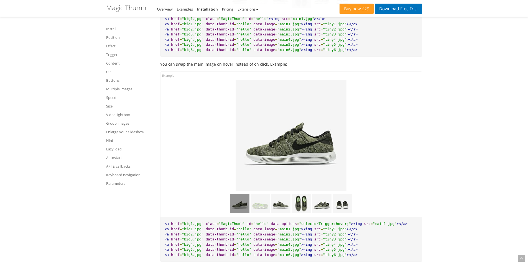
click at [241, 212] on img at bounding box center [239, 203] width 19 height 19
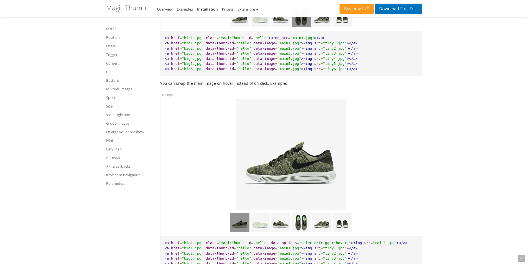
scroll to position [2965, 0]
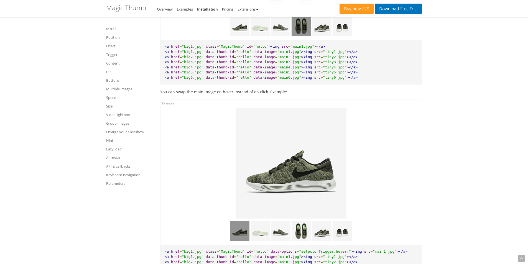
click at [306, 180] on img at bounding box center [291, 163] width 111 height 111
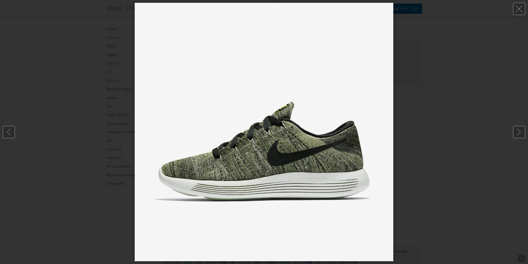
click at [432, 163] on div at bounding box center [264, 132] width 528 height 264
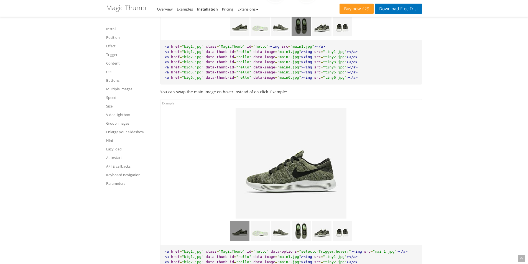
scroll to position [3021, 0]
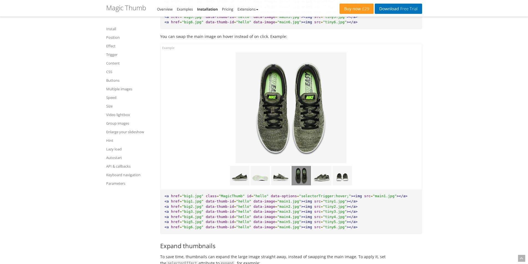
click at [302, 185] on img at bounding box center [301, 175] width 19 height 19
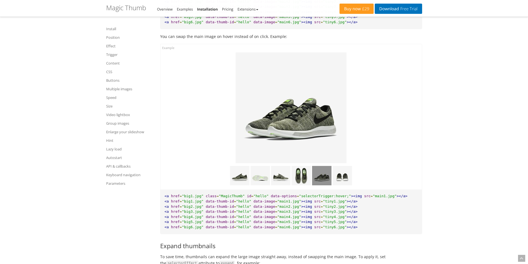
click at [316, 184] on img at bounding box center [321, 175] width 19 height 19
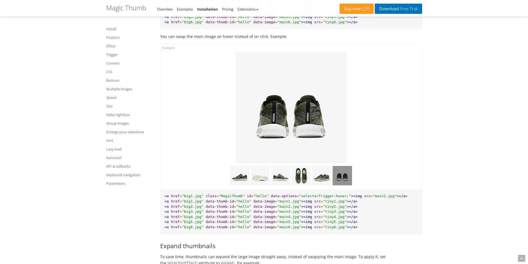
click at [339, 181] on img at bounding box center [342, 175] width 19 height 19
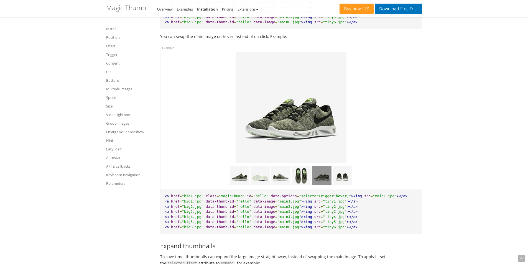
click at [327, 185] on img at bounding box center [321, 175] width 19 height 19
click at [320, 185] on img at bounding box center [321, 175] width 19 height 19
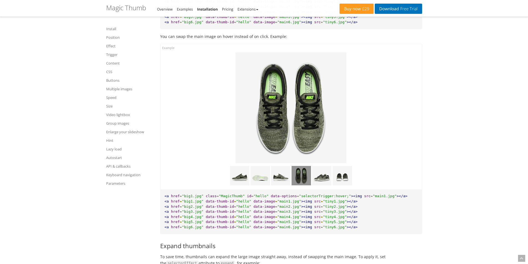
click at [301, 185] on img at bounding box center [301, 175] width 19 height 19
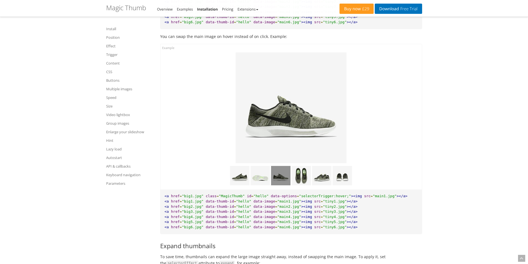
click at [280, 185] on img at bounding box center [280, 175] width 19 height 19
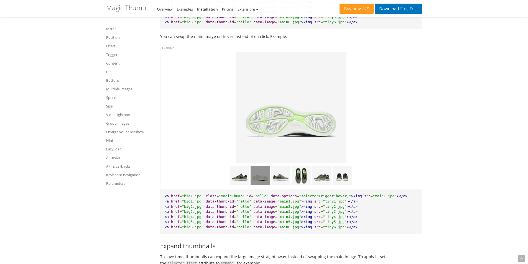
click at [256, 183] on img at bounding box center [260, 175] width 19 height 19
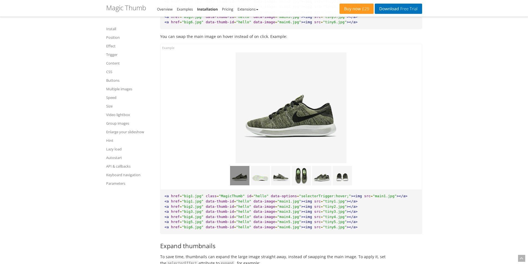
click at [241, 182] on img at bounding box center [239, 175] width 19 height 19
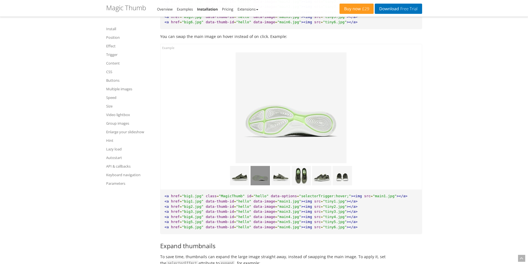
click at [265, 180] on img at bounding box center [260, 175] width 19 height 19
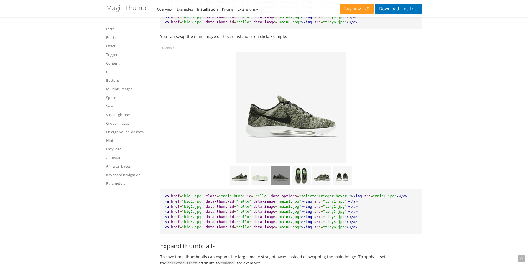
click at [279, 184] on img at bounding box center [280, 175] width 19 height 19
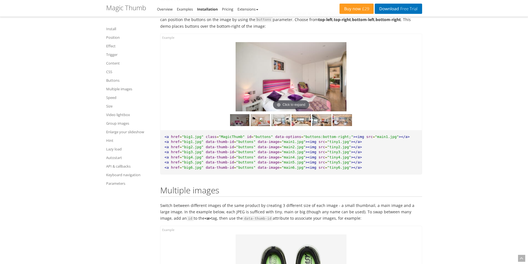
scroll to position [2605, 0]
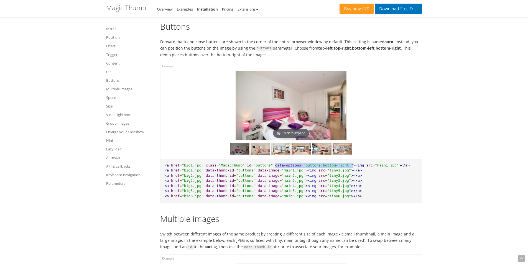
drag, startPoint x: 265, startPoint y: 172, endPoint x: 337, endPoint y: 171, distance: 71.5
click at [337, 171] on pre "<a href = "big1.jpg" class = "MagicThumb" id = "buttons" data-options = "button…" at bounding box center [290, 181] width 261 height 44
copy pre "data-options = "buttons:bottom-right;""
click at [273, 128] on img at bounding box center [291, 105] width 111 height 69
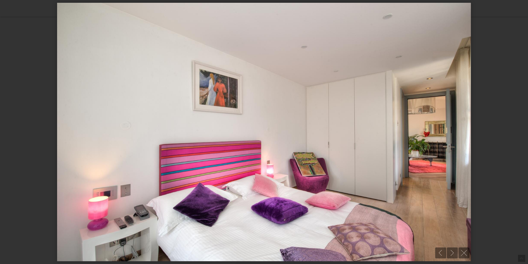
click at [273, 128] on img at bounding box center [264, 132] width 414 height 259
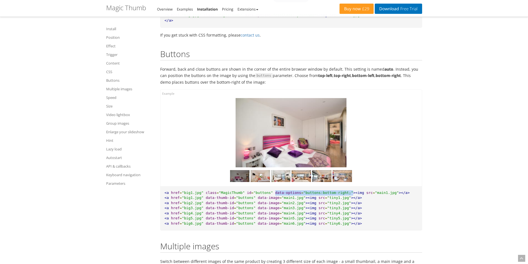
scroll to position [2577, 0]
click at [264, 182] on img at bounding box center [260, 176] width 19 height 12
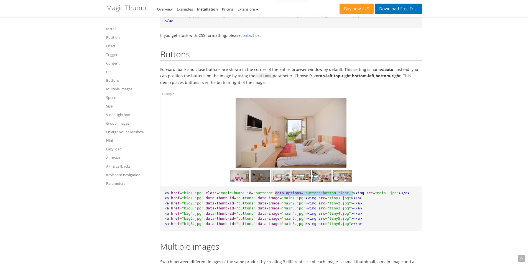
click at [284, 164] on img at bounding box center [291, 132] width 111 height 69
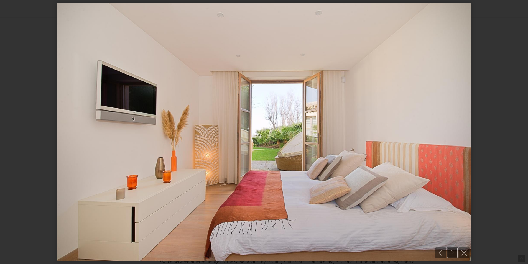
click at [450, 252] on link at bounding box center [452, 252] width 11 height 11
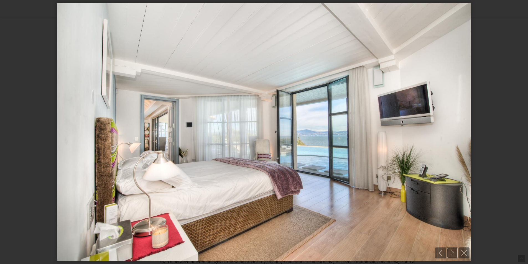
click at [450, 252] on link at bounding box center [452, 252] width 11 height 11
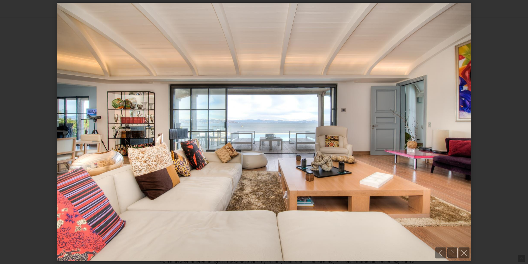
click at [450, 252] on link at bounding box center [452, 252] width 11 height 11
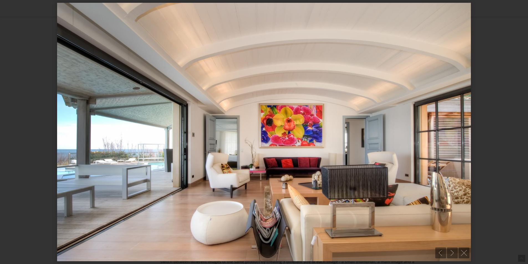
click at [472, 199] on div at bounding box center [264, 132] width 528 height 264
